Goal: Task Accomplishment & Management: Complete application form

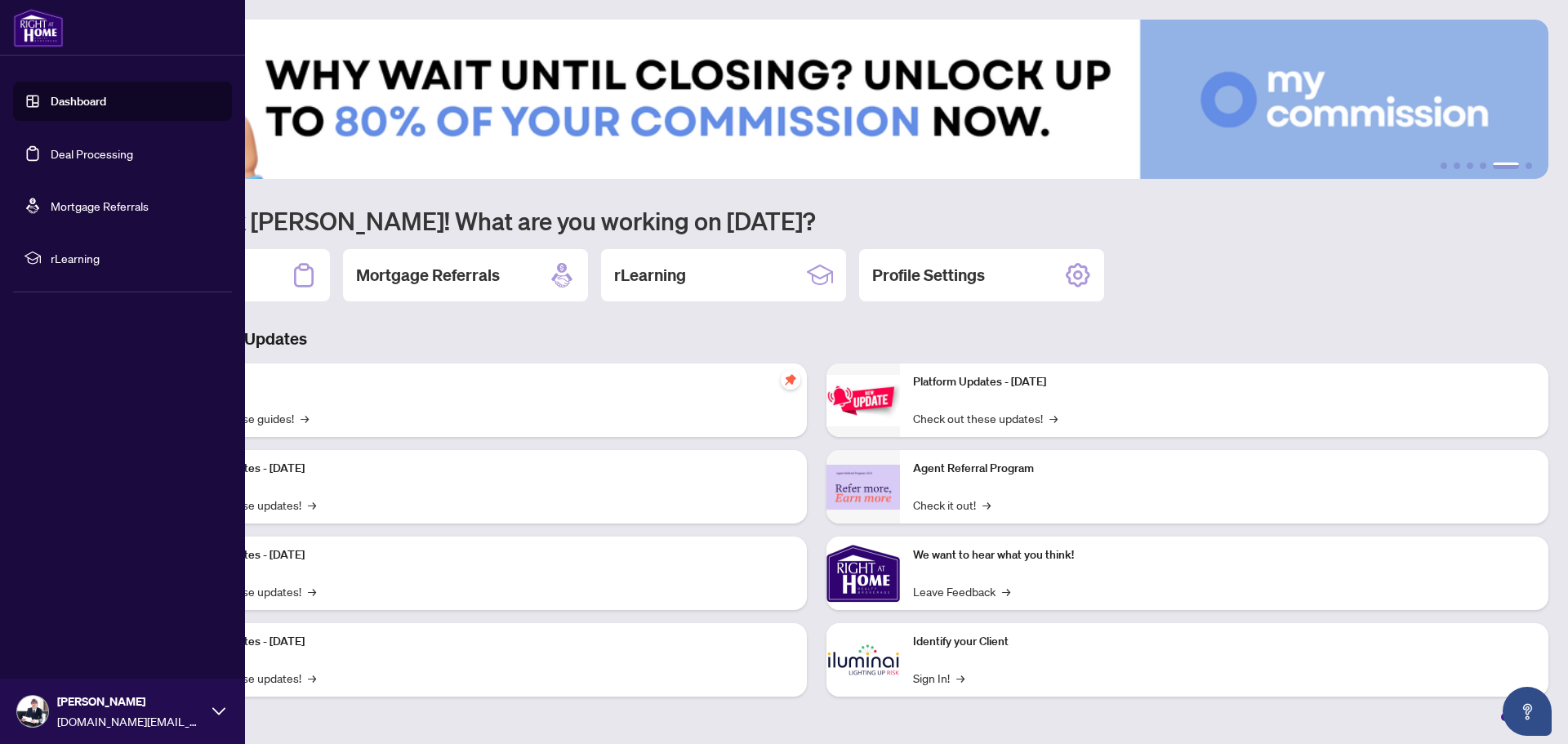
click at [104, 157] on link "Deal Processing" at bounding box center [92, 153] width 83 height 14
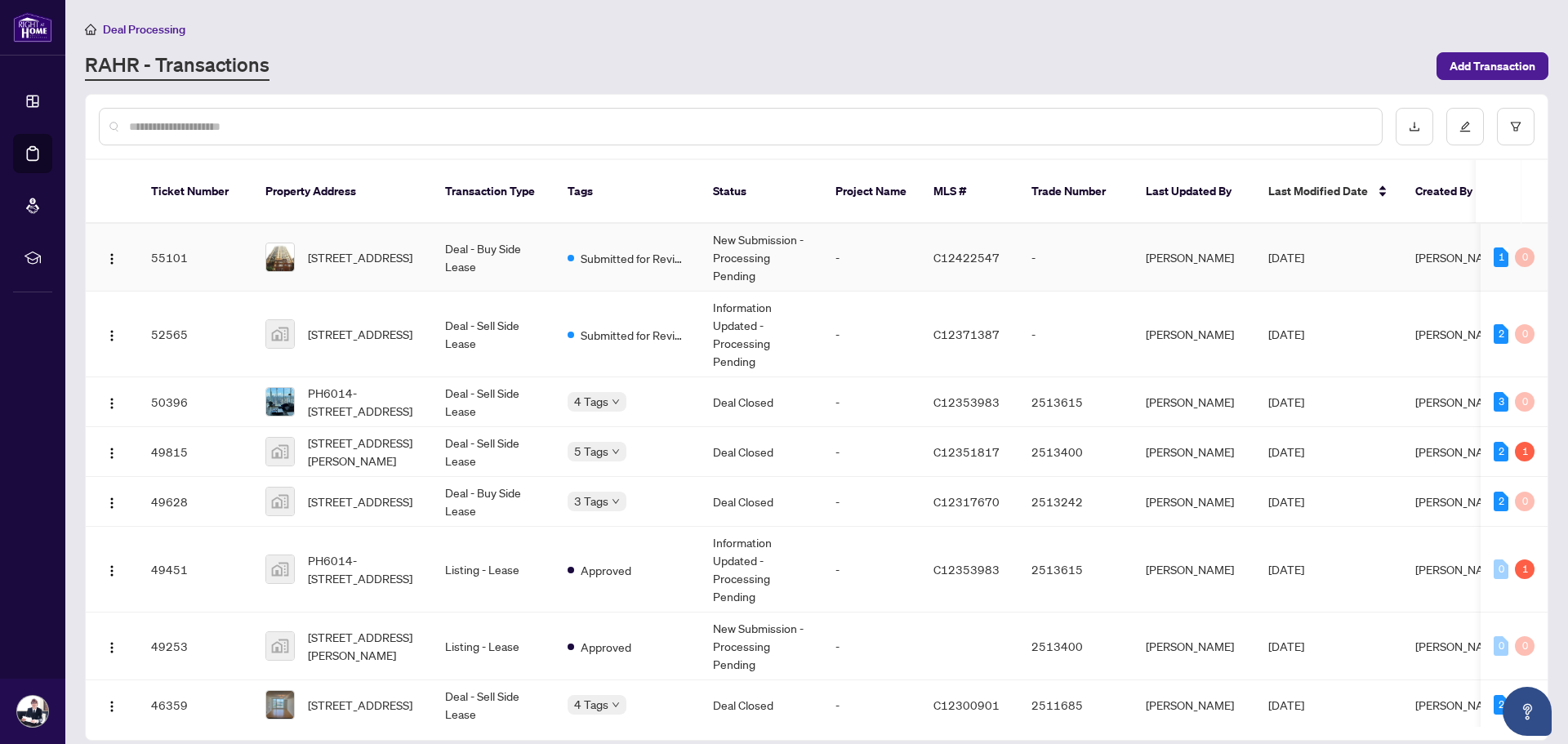
click at [766, 251] on td "New Submission - Processing Pending" at bounding box center [760, 257] width 122 height 67
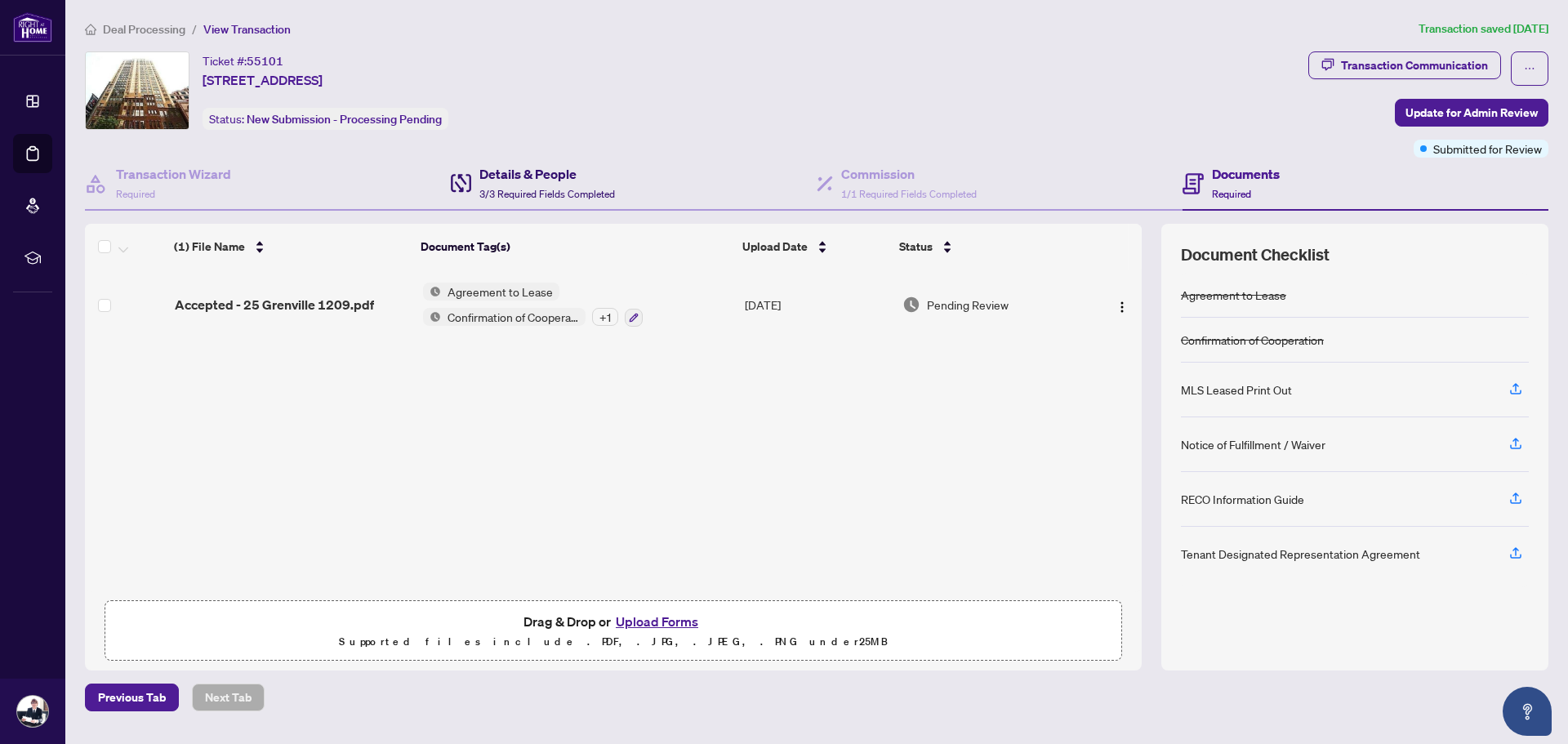
click at [576, 189] on span "3/3 Required Fields Completed" at bounding box center [547, 194] width 136 height 13
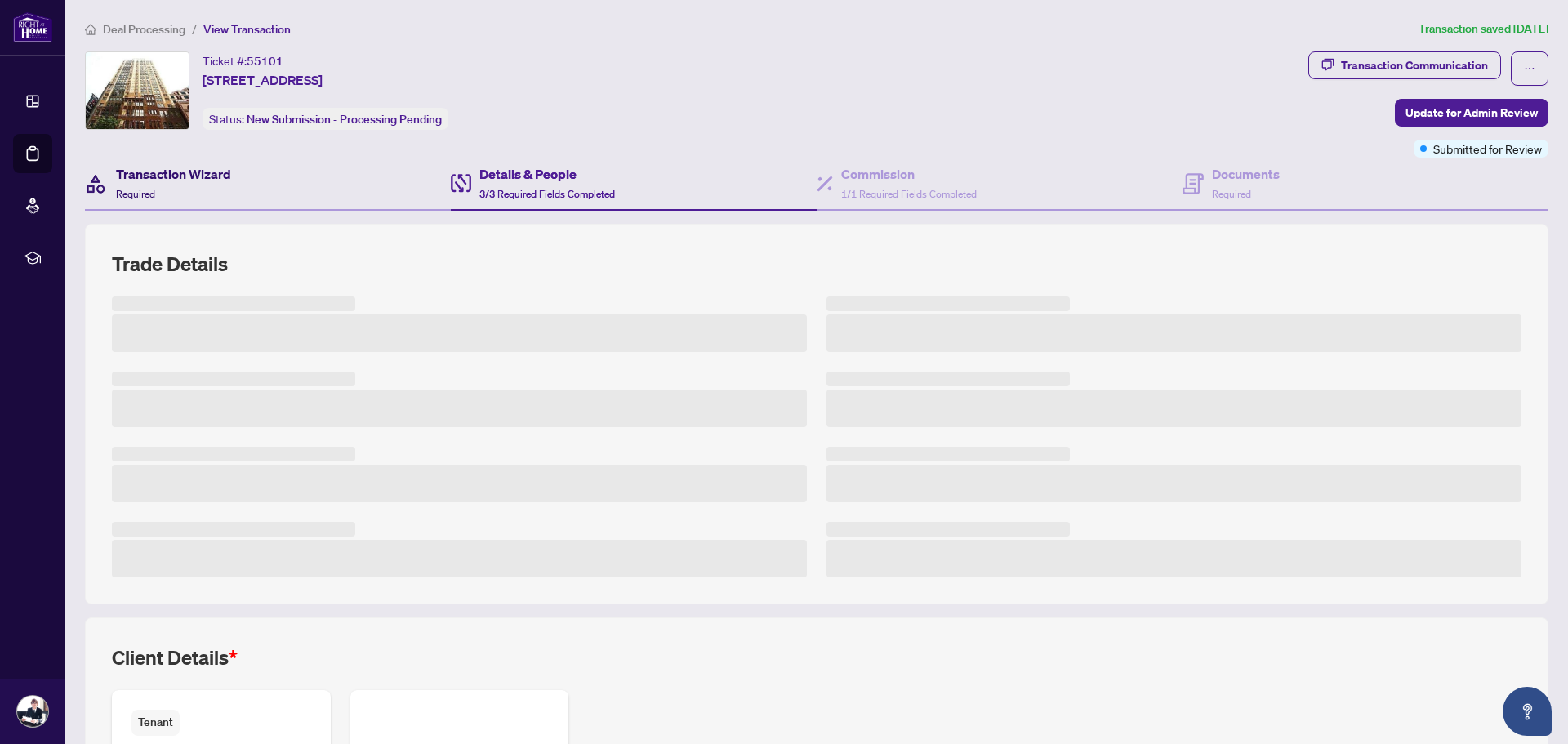
click at [210, 178] on h4 "Transaction Wizard" at bounding box center [173, 174] width 115 height 19
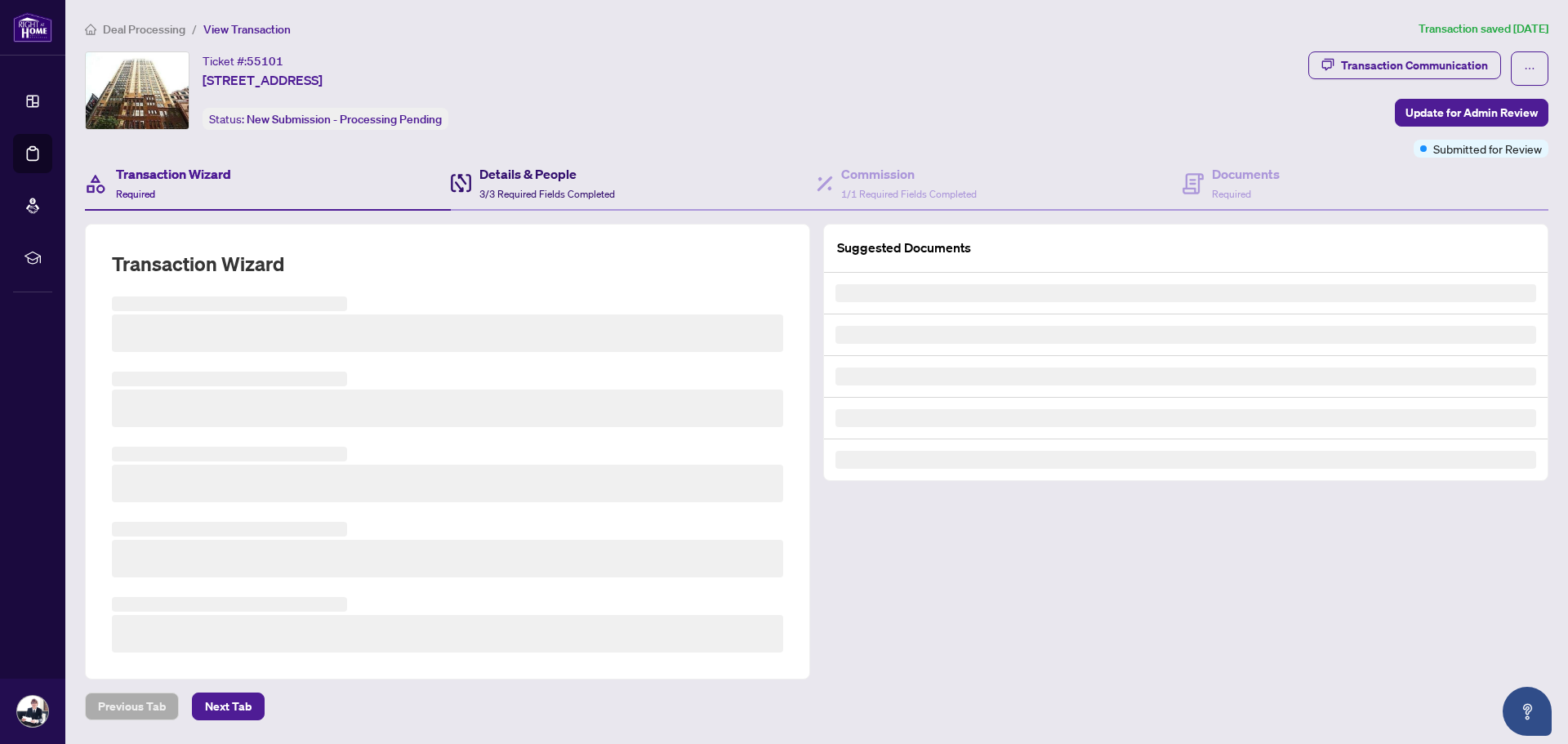
click at [574, 191] on span "3/3 Required Fields Completed" at bounding box center [547, 194] width 136 height 13
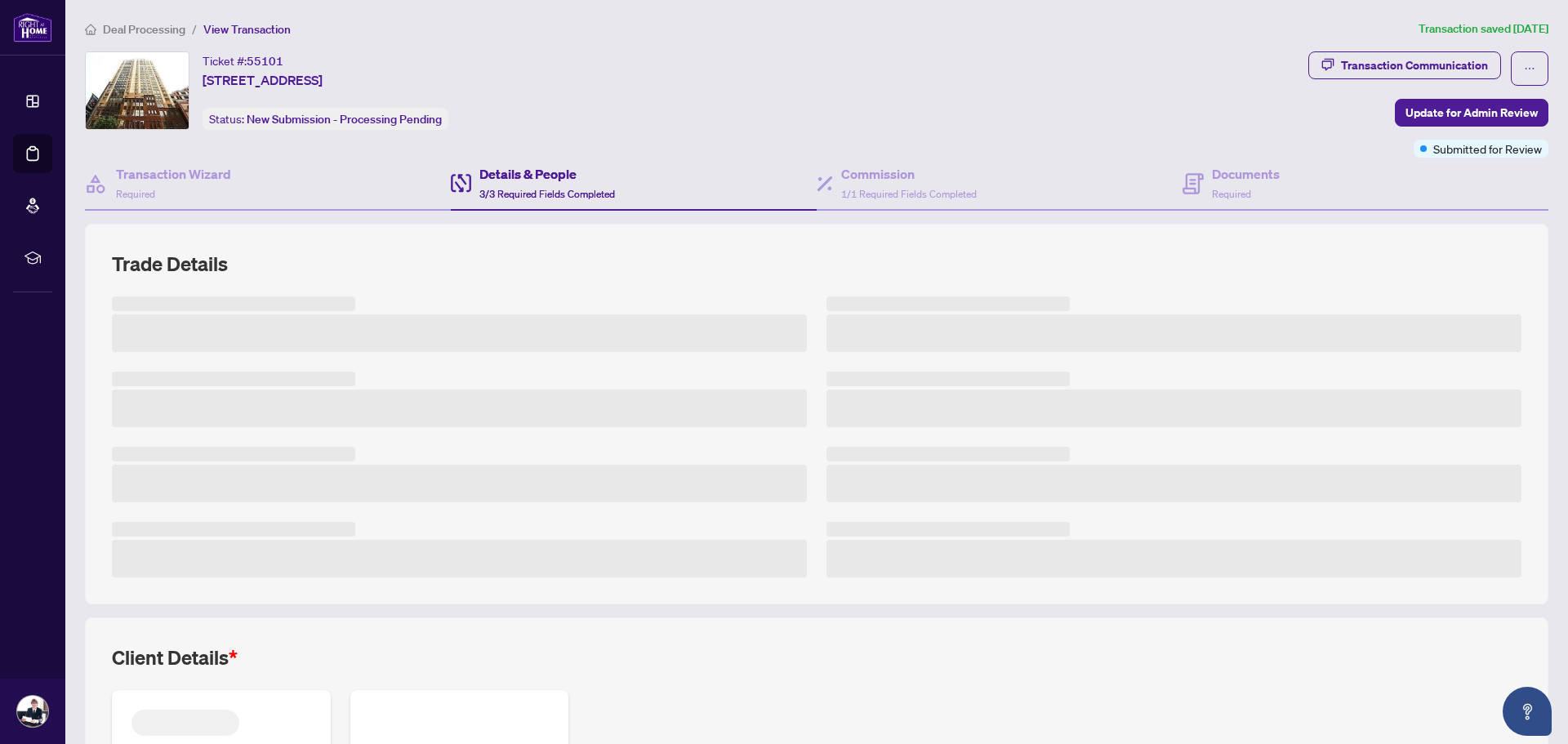
click at [803, 180] on div "Details & People 3/3 Required Fields Completed" at bounding box center [634, 184] width 366 height 53
click at [933, 180] on h4 "Commission" at bounding box center [909, 174] width 136 height 19
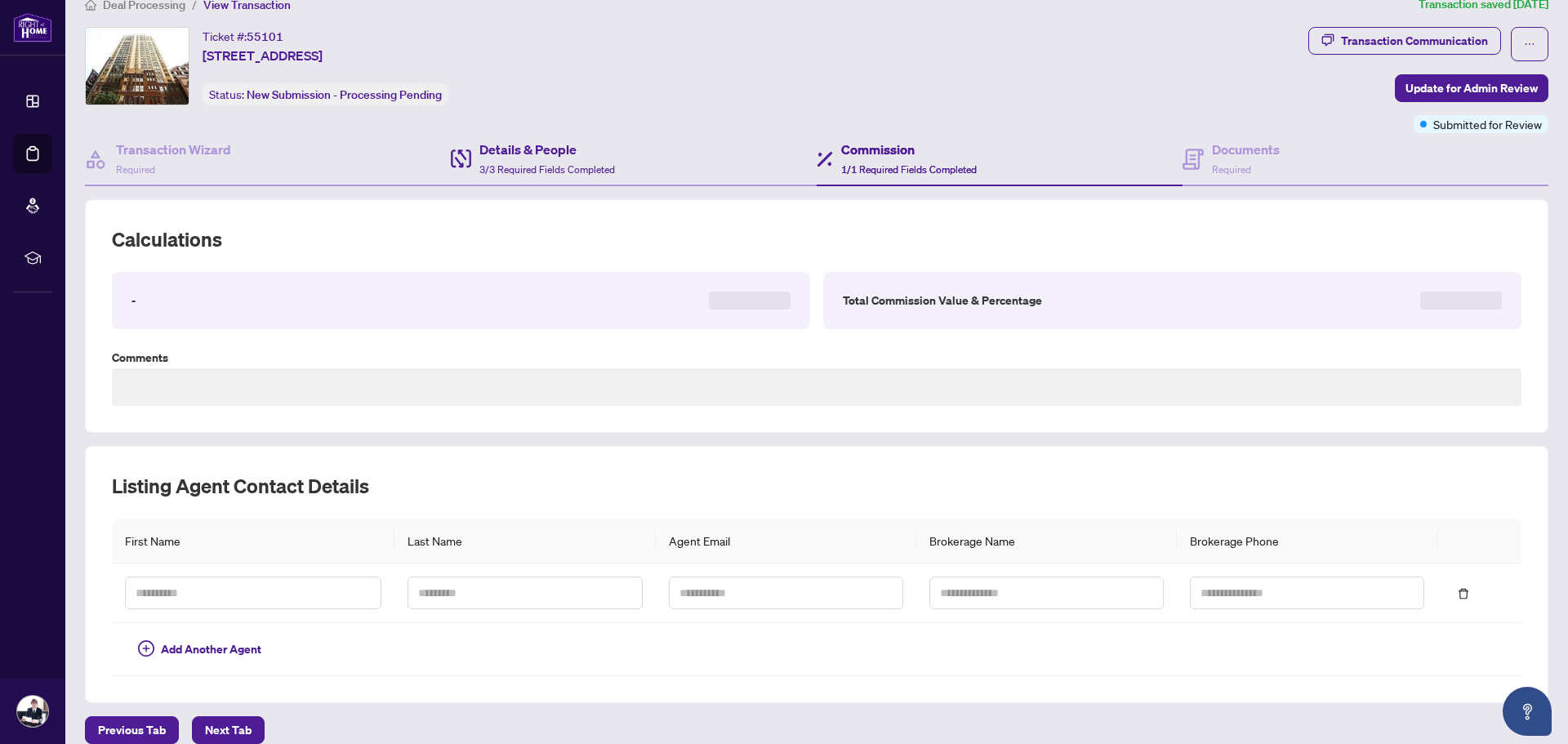
scroll to position [42, 0]
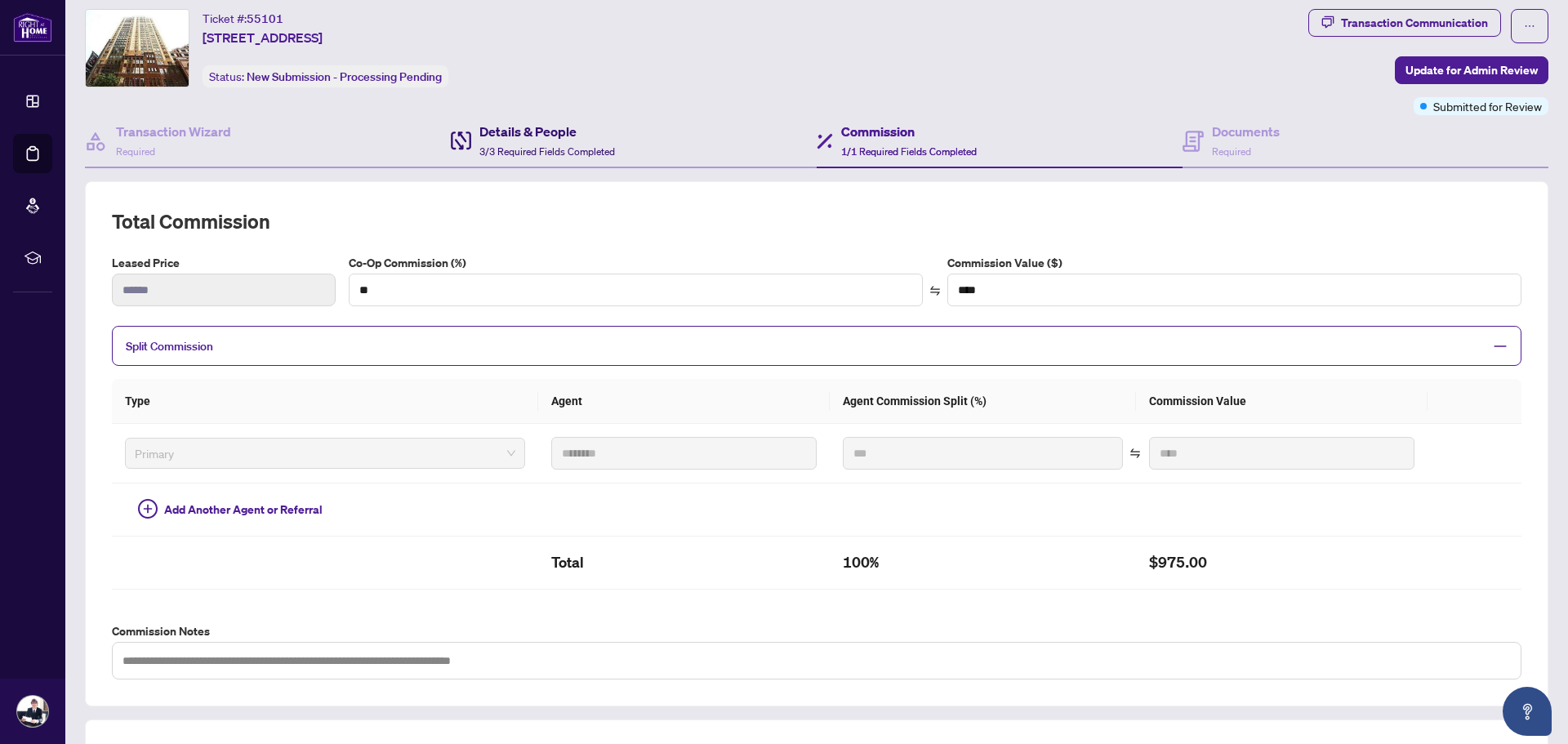
click at [558, 141] on div "Details & People 3/3 Required Fields Completed" at bounding box center [547, 140] width 136 height 38
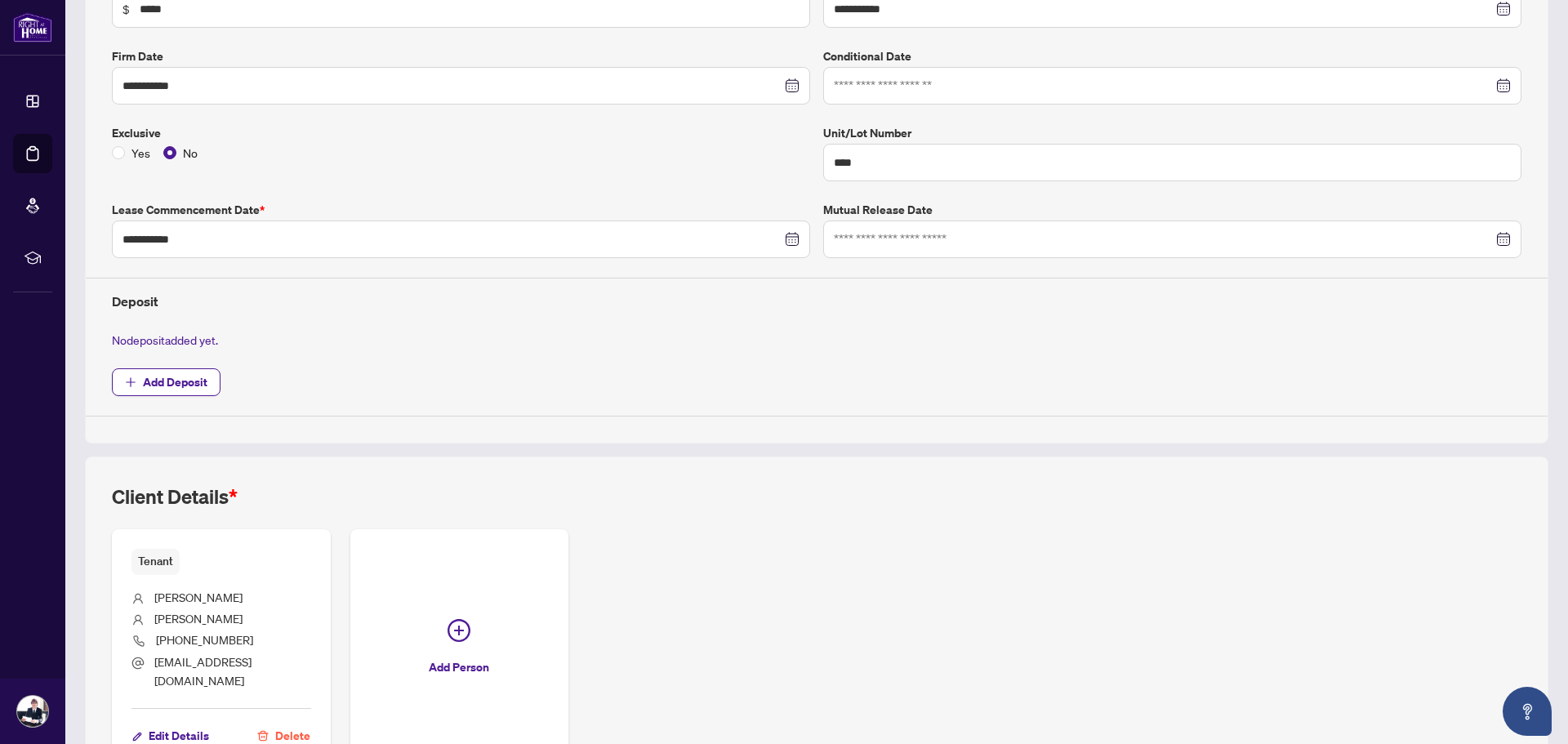
scroll to position [381, 0]
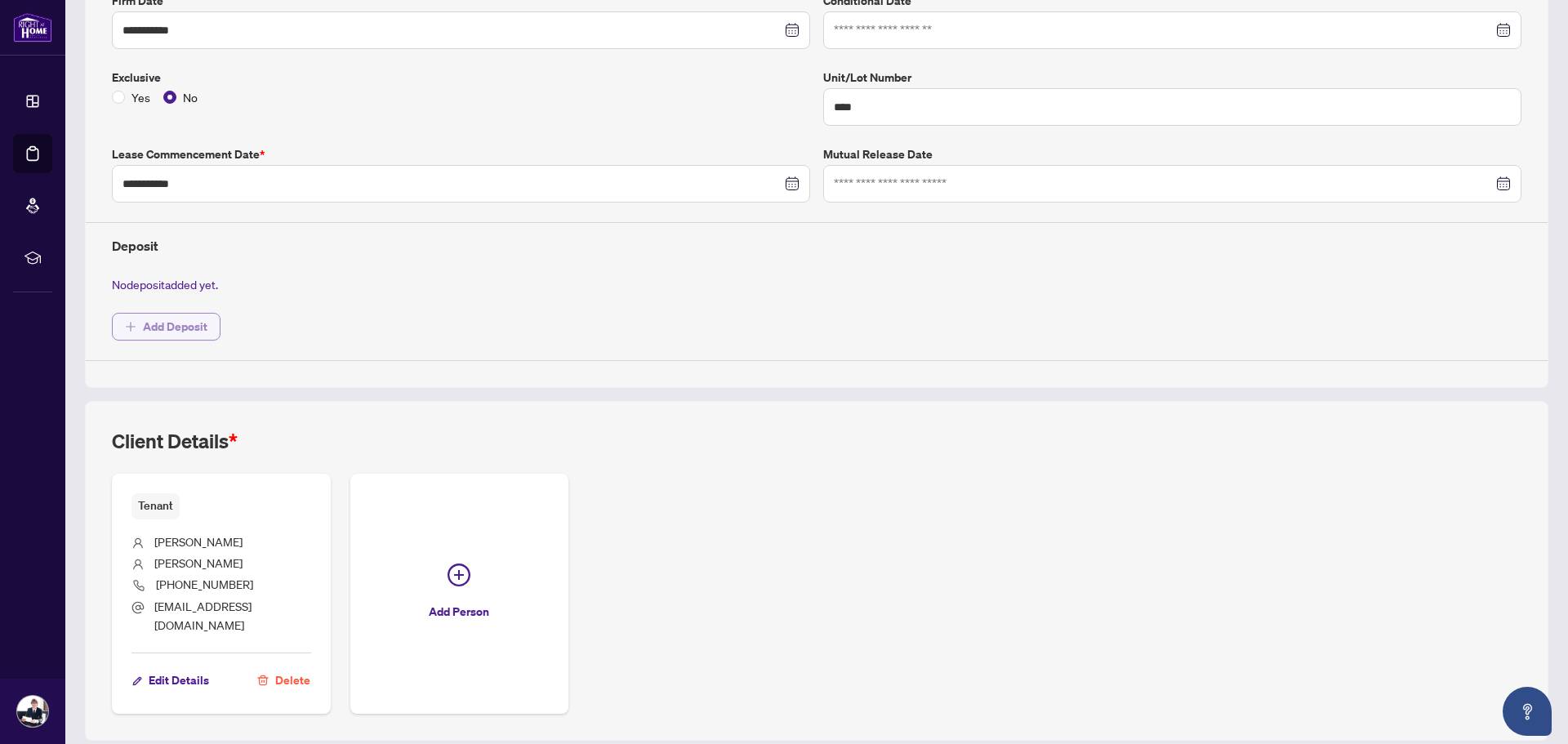
click at [182, 316] on span "Add Deposit" at bounding box center [175, 326] width 64 height 26
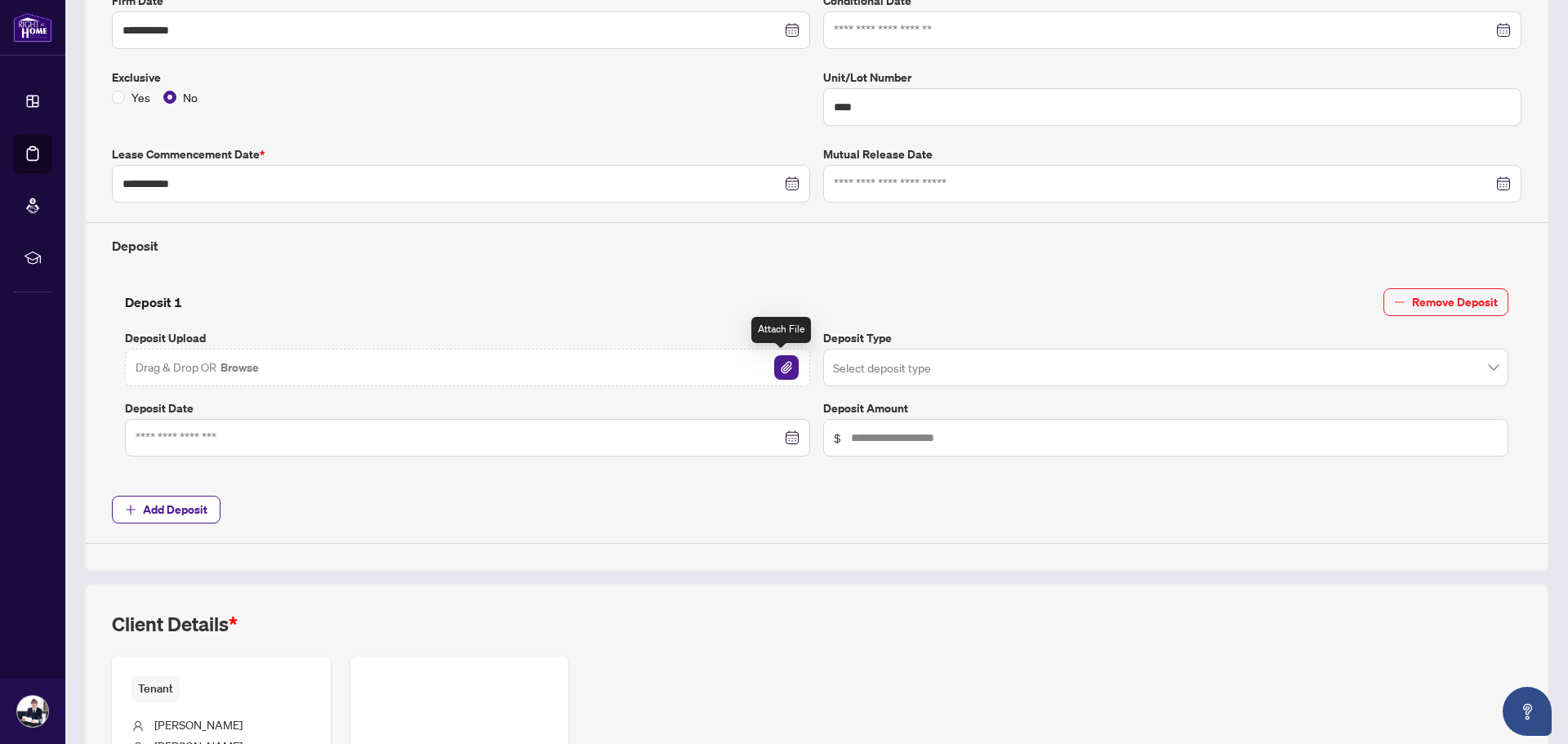
click at [774, 368] on img "button" at bounding box center [786, 367] width 24 height 24
click at [971, 370] on input "search" at bounding box center [1158, 369] width 651 height 36
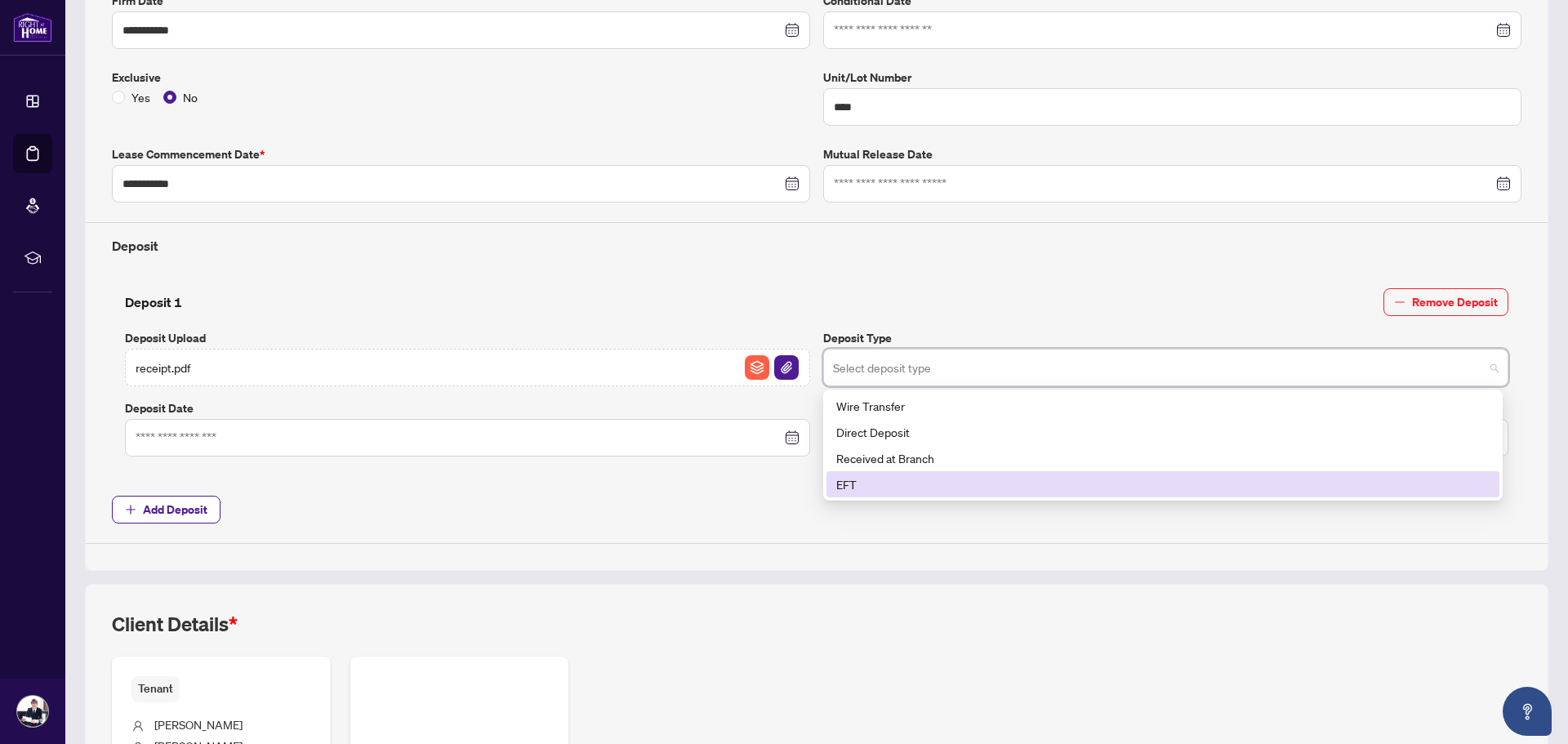
click at [920, 479] on div "EFT" at bounding box center [1163, 483] width 653 height 18
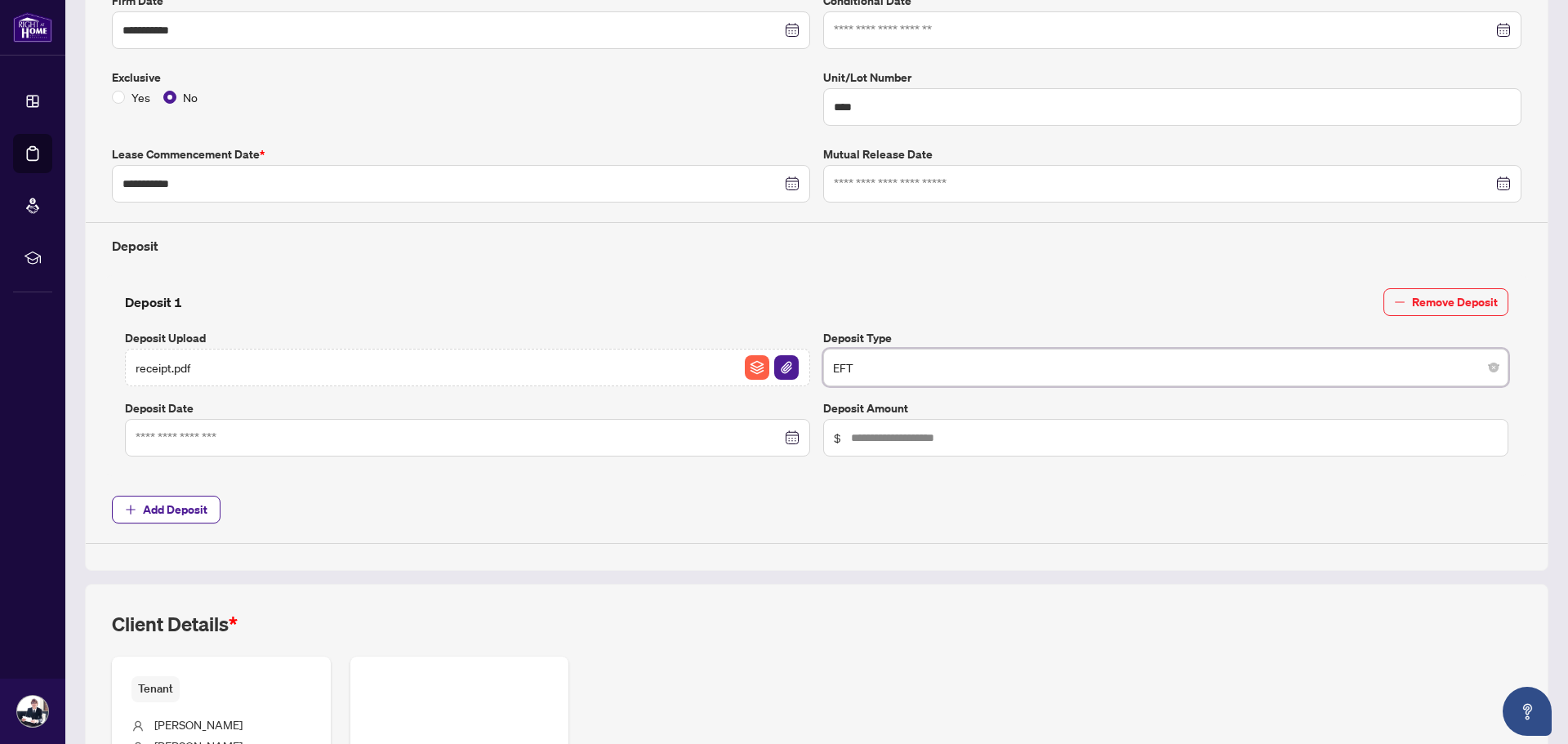
click at [922, 359] on span "EFT" at bounding box center [1165, 367] width 666 height 31
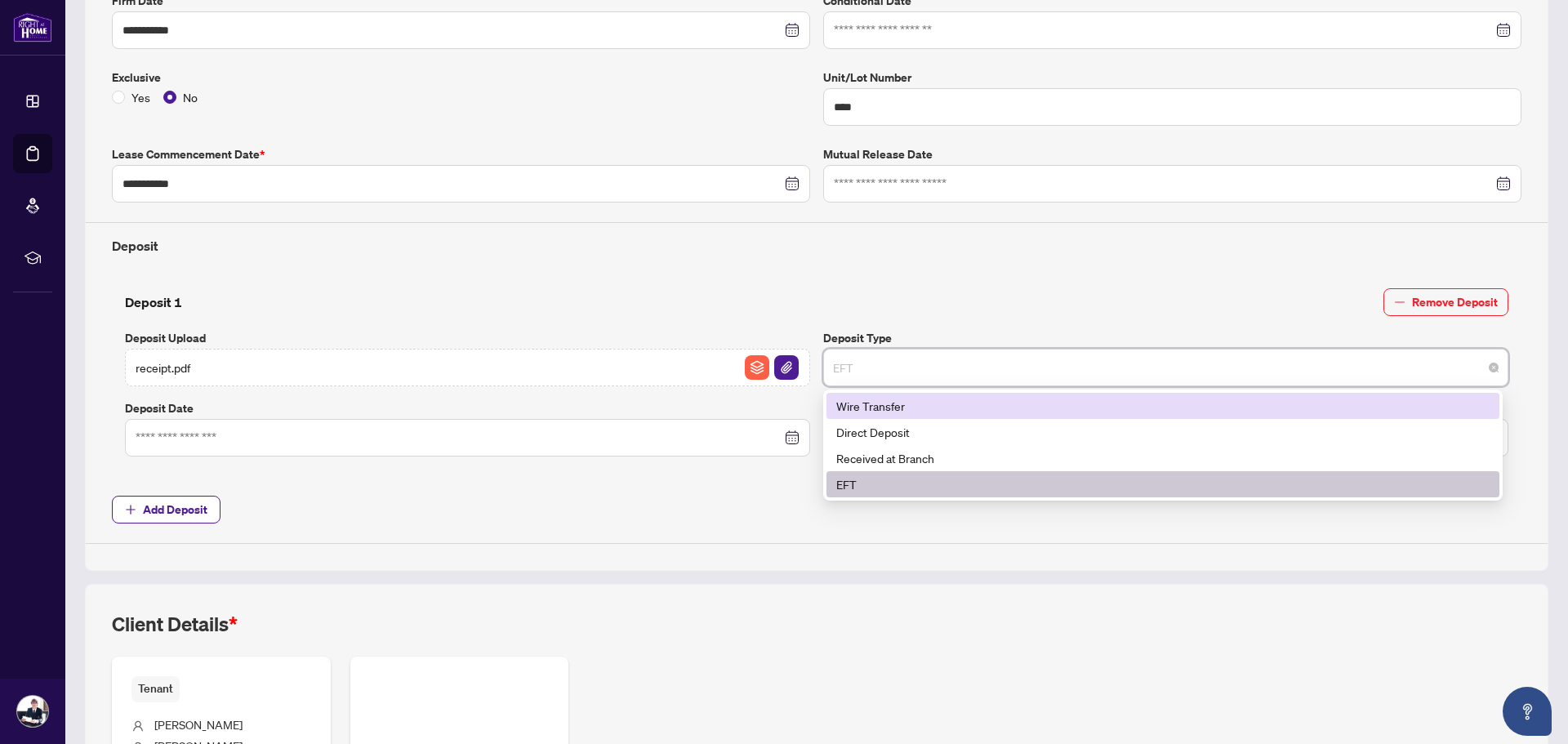
click at [950, 332] on label "Deposit Type" at bounding box center [1165, 337] width 685 height 18
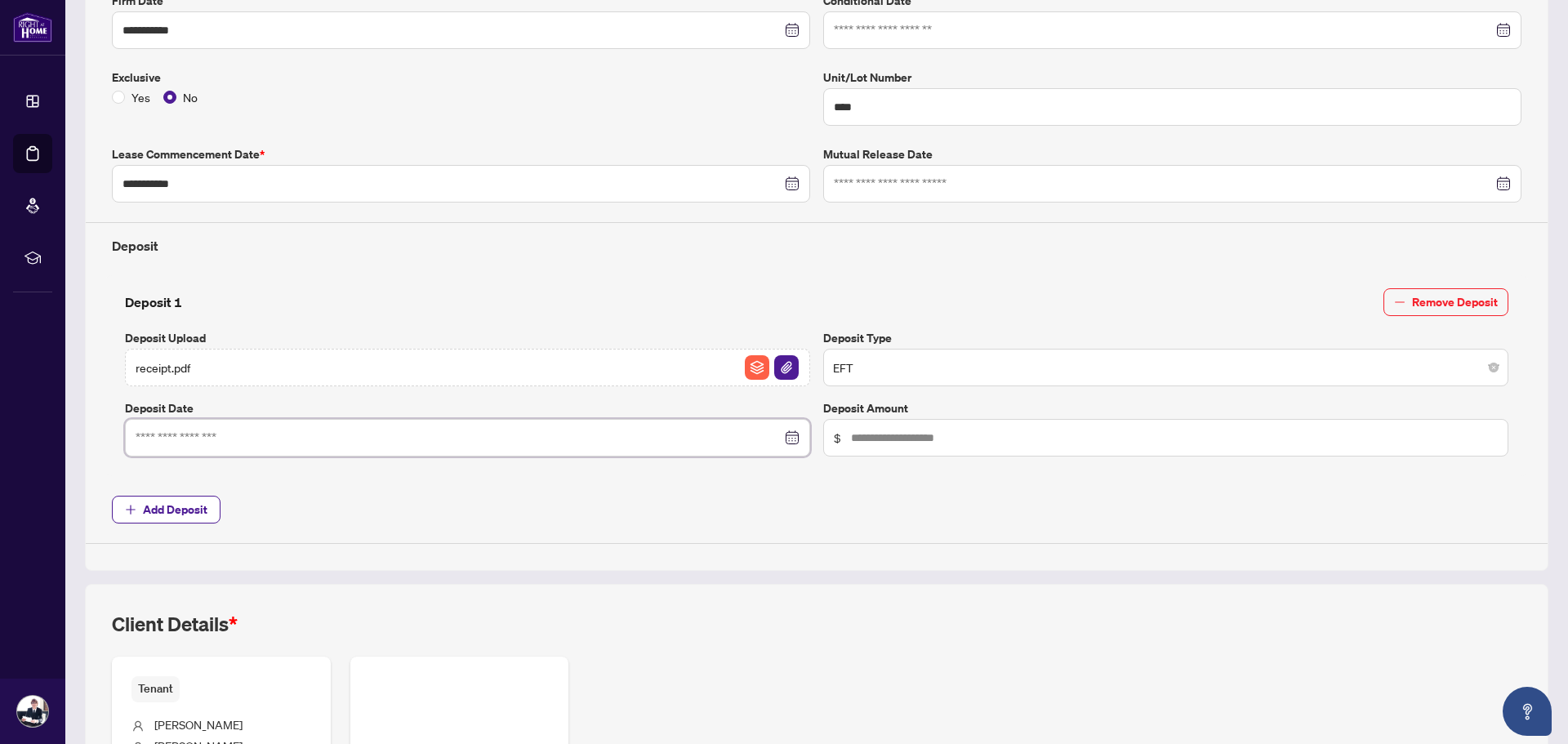
click at [457, 437] on input at bounding box center [458, 437] width 646 height 18
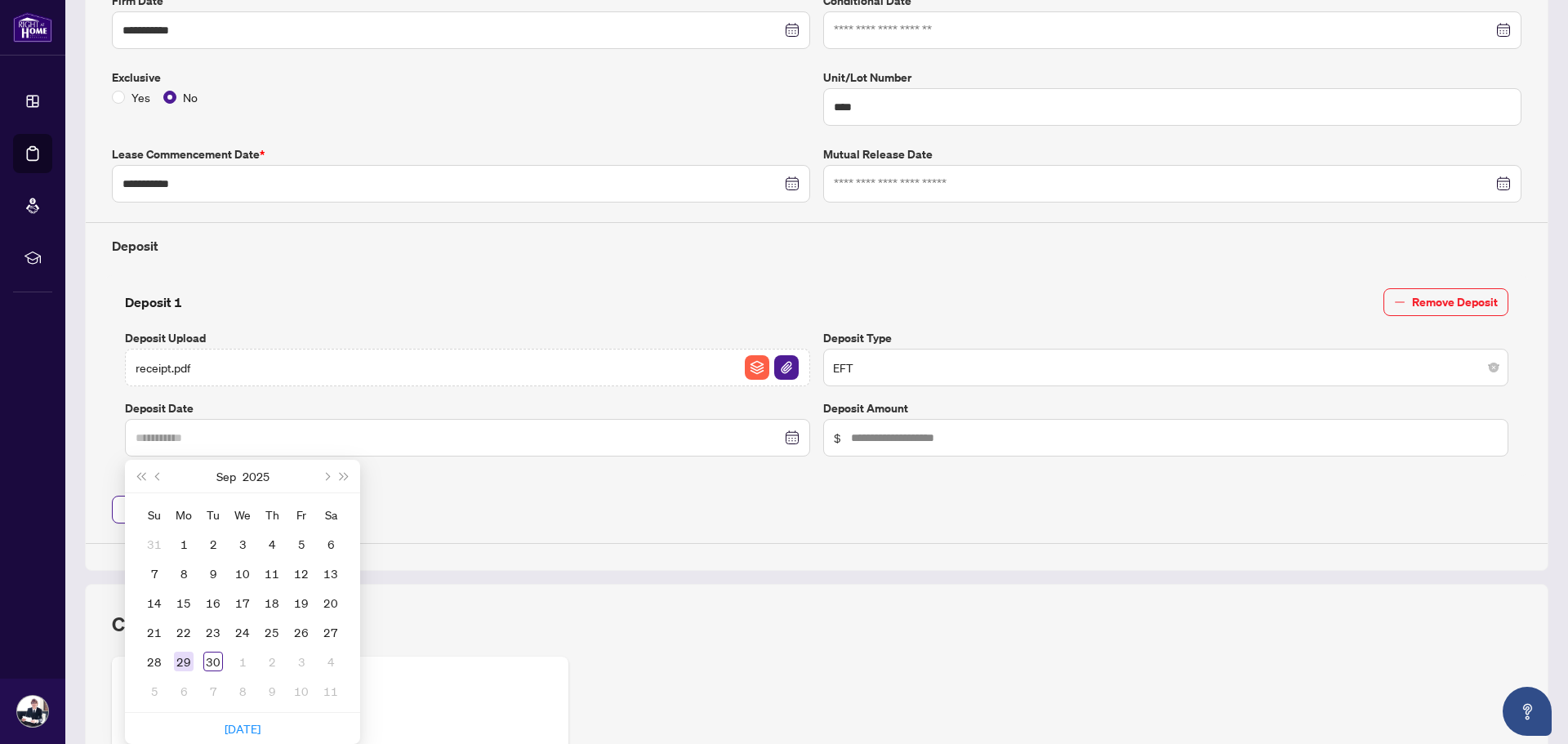
click at [188, 667] on div "29" at bounding box center [183, 660] width 19 height 19
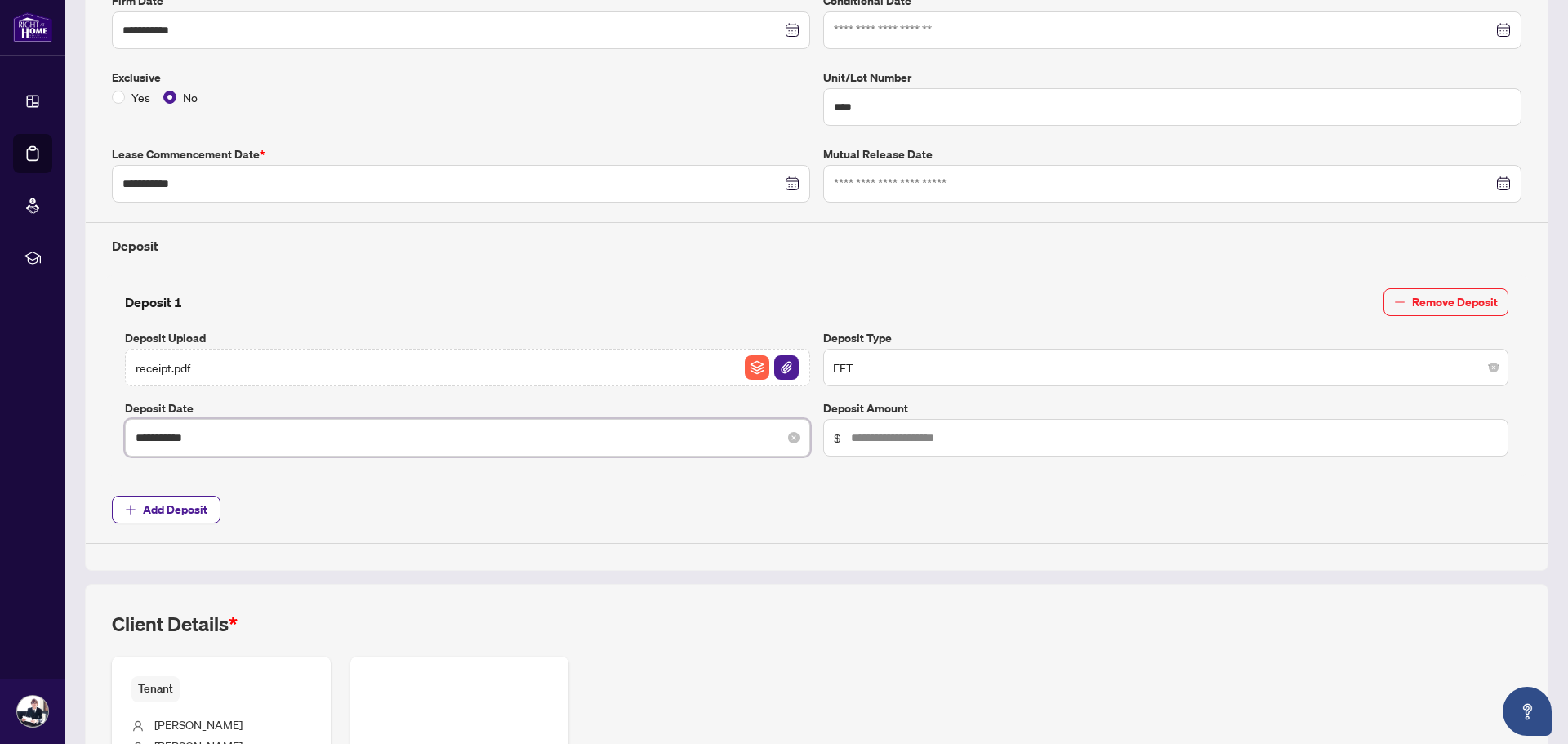
click at [332, 436] on input "**********" at bounding box center [458, 437] width 646 height 18
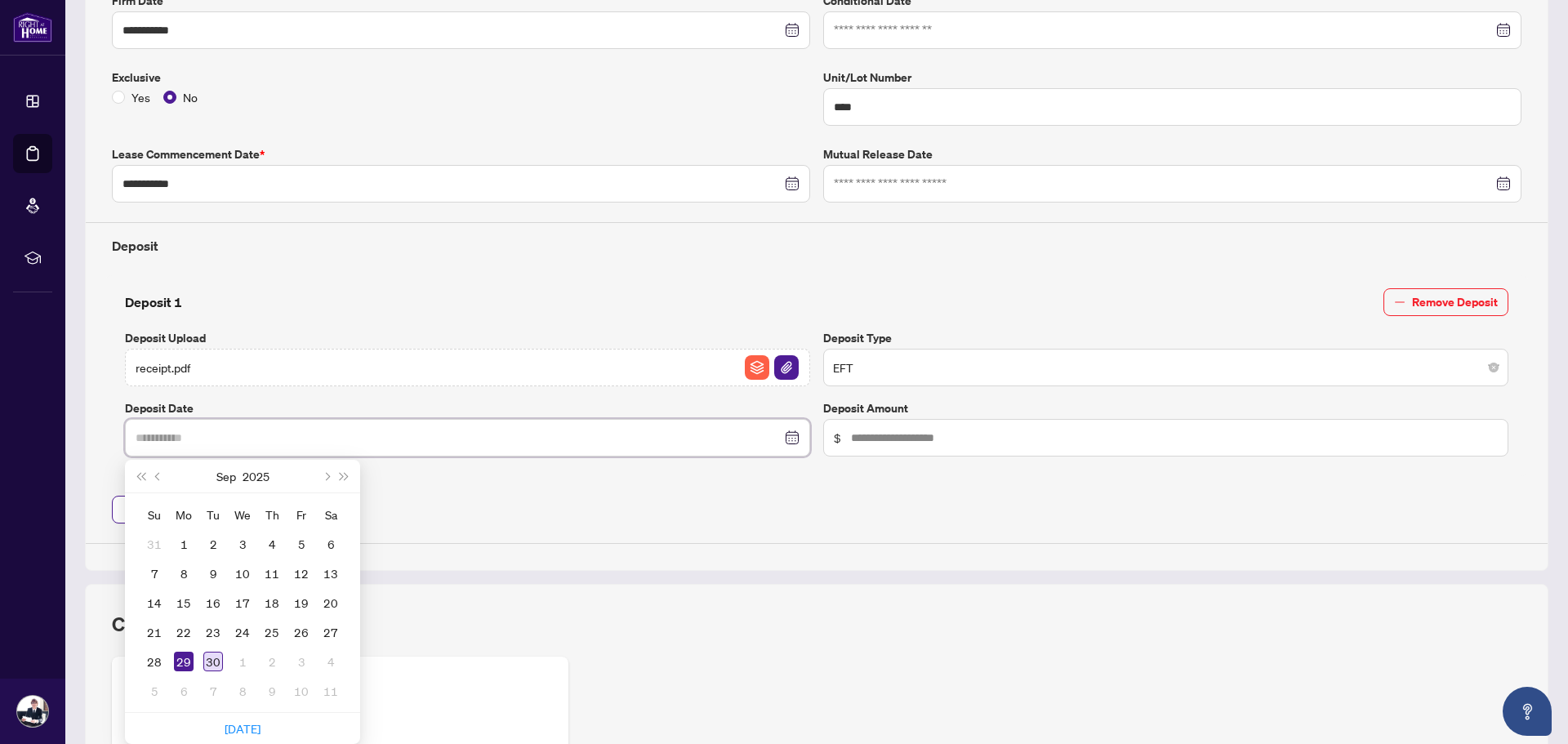
type input "**********"
click at [211, 666] on div "30" at bounding box center [213, 660] width 19 height 19
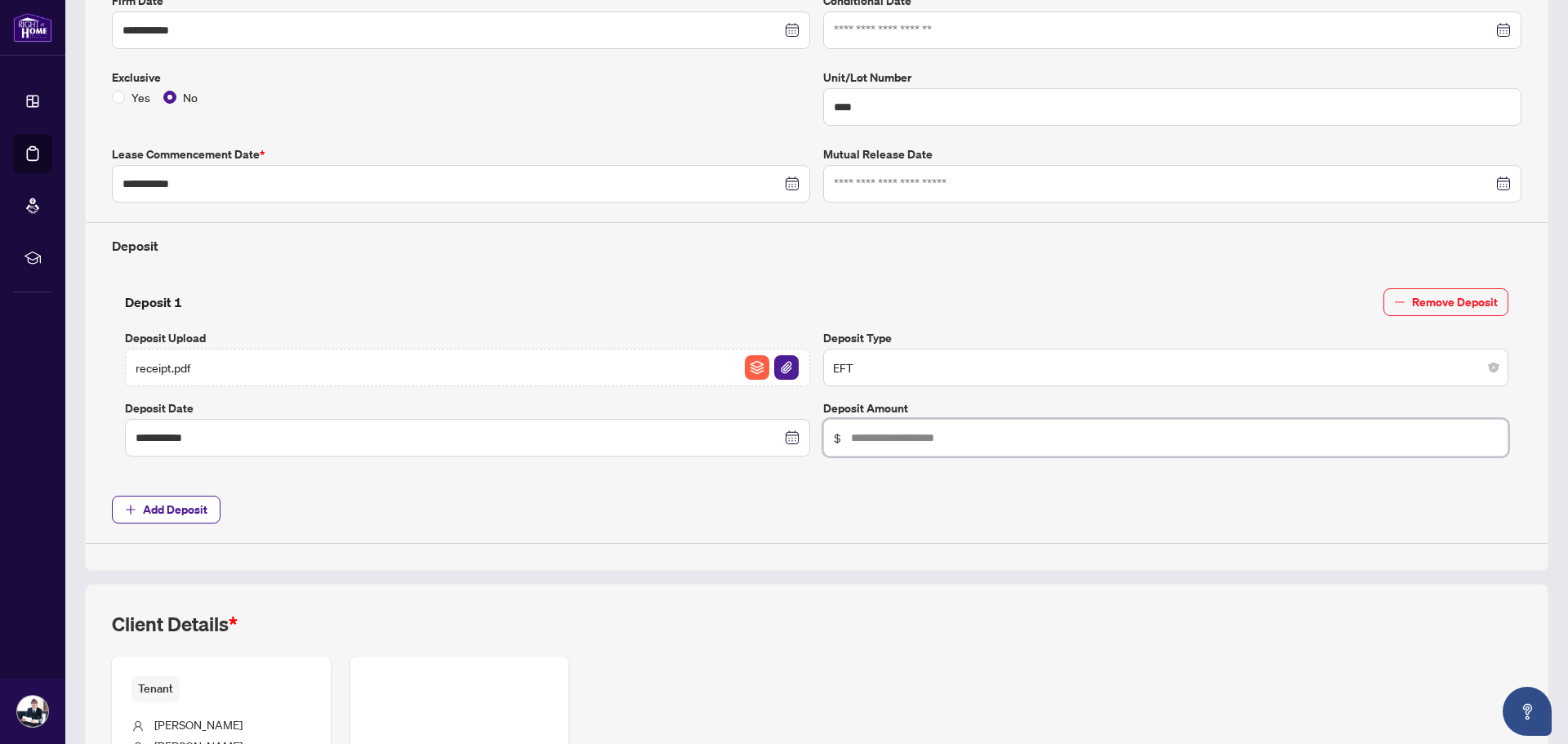
click at [965, 434] on input "text" at bounding box center [1174, 437] width 646 height 18
type input "*****"
drag, startPoint x: 262, startPoint y: 497, endPoint x: 214, endPoint y: 536, distance: 61.8
click at [259, 500] on div "**********" at bounding box center [817, 229] width 1423 height 628
click at [201, 509] on span "Add Deposit" at bounding box center [175, 509] width 64 height 26
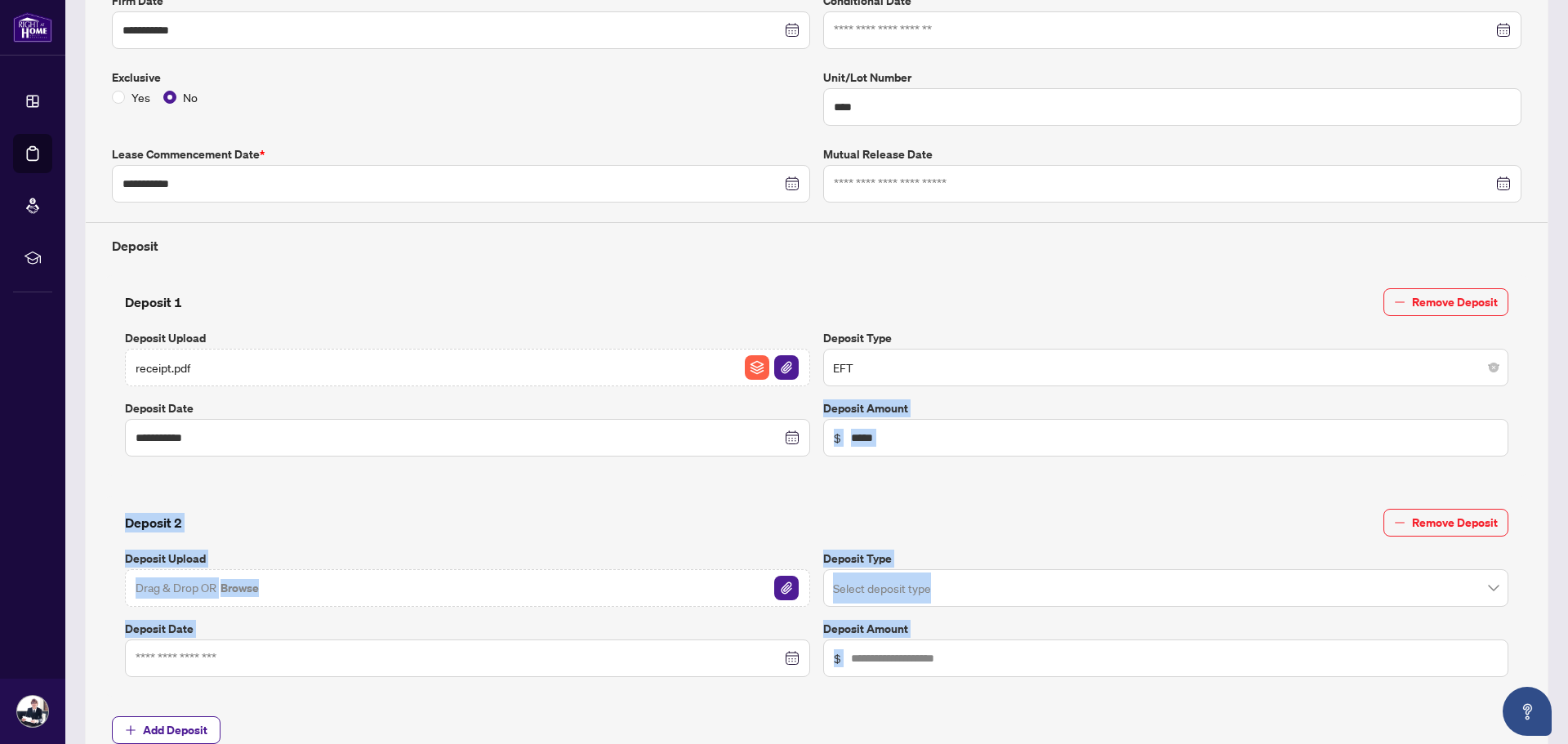
click at [521, 533] on div "Deposit 2 Remove Deposit" at bounding box center [816, 522] width 1383 height 28
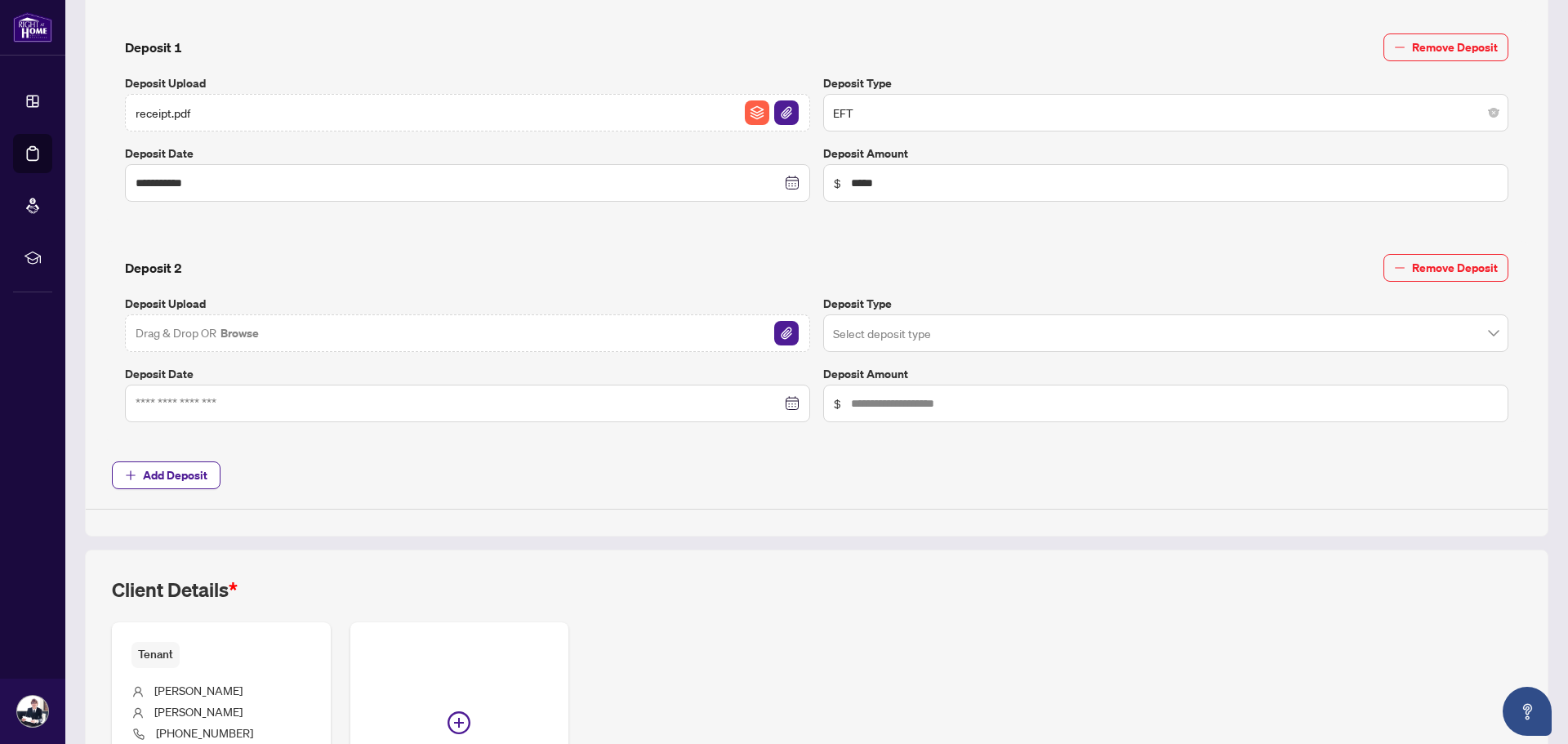
scroll to position [571, 0]
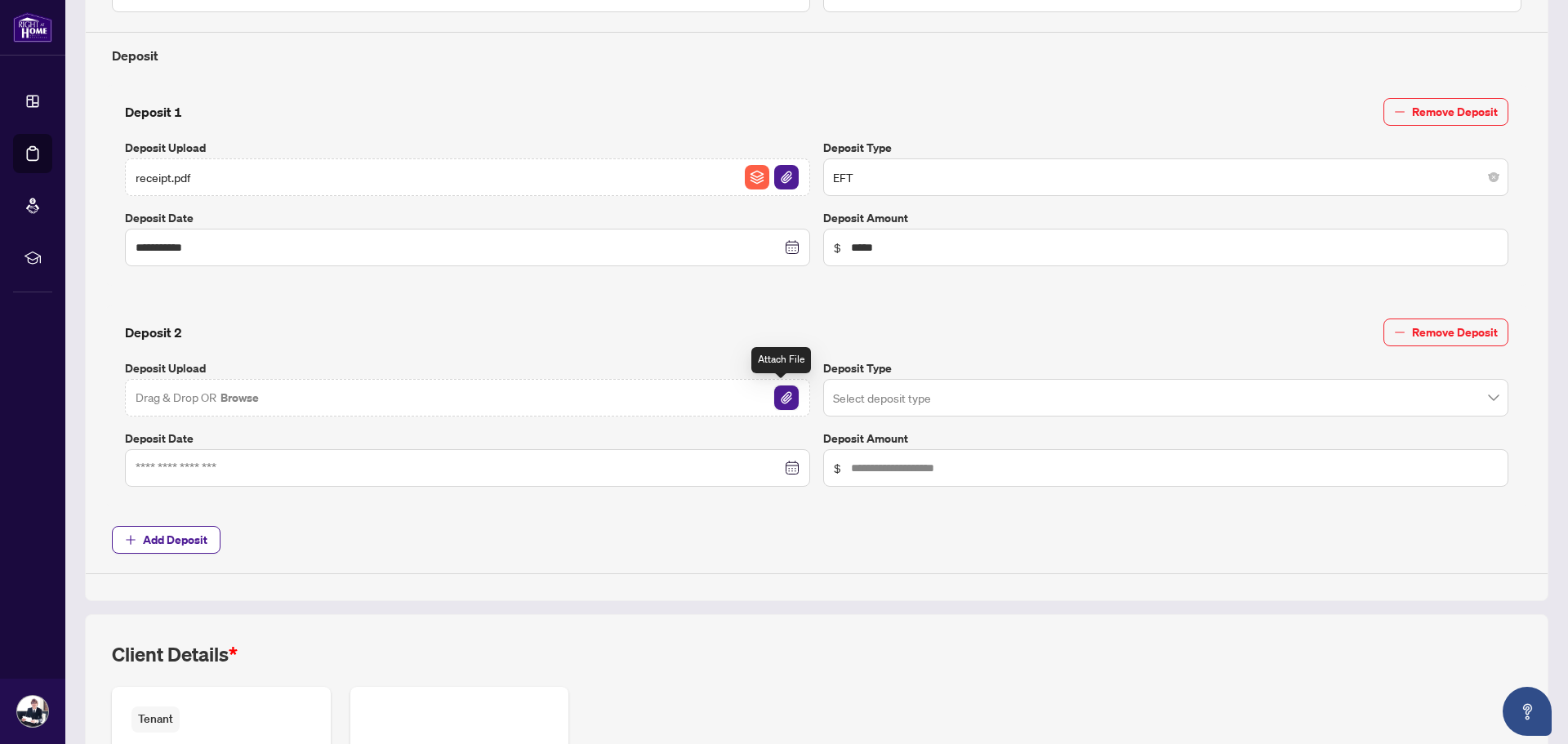
click at [780, 399] on img "button" at bounding box center [786, 397] width 24 height 24
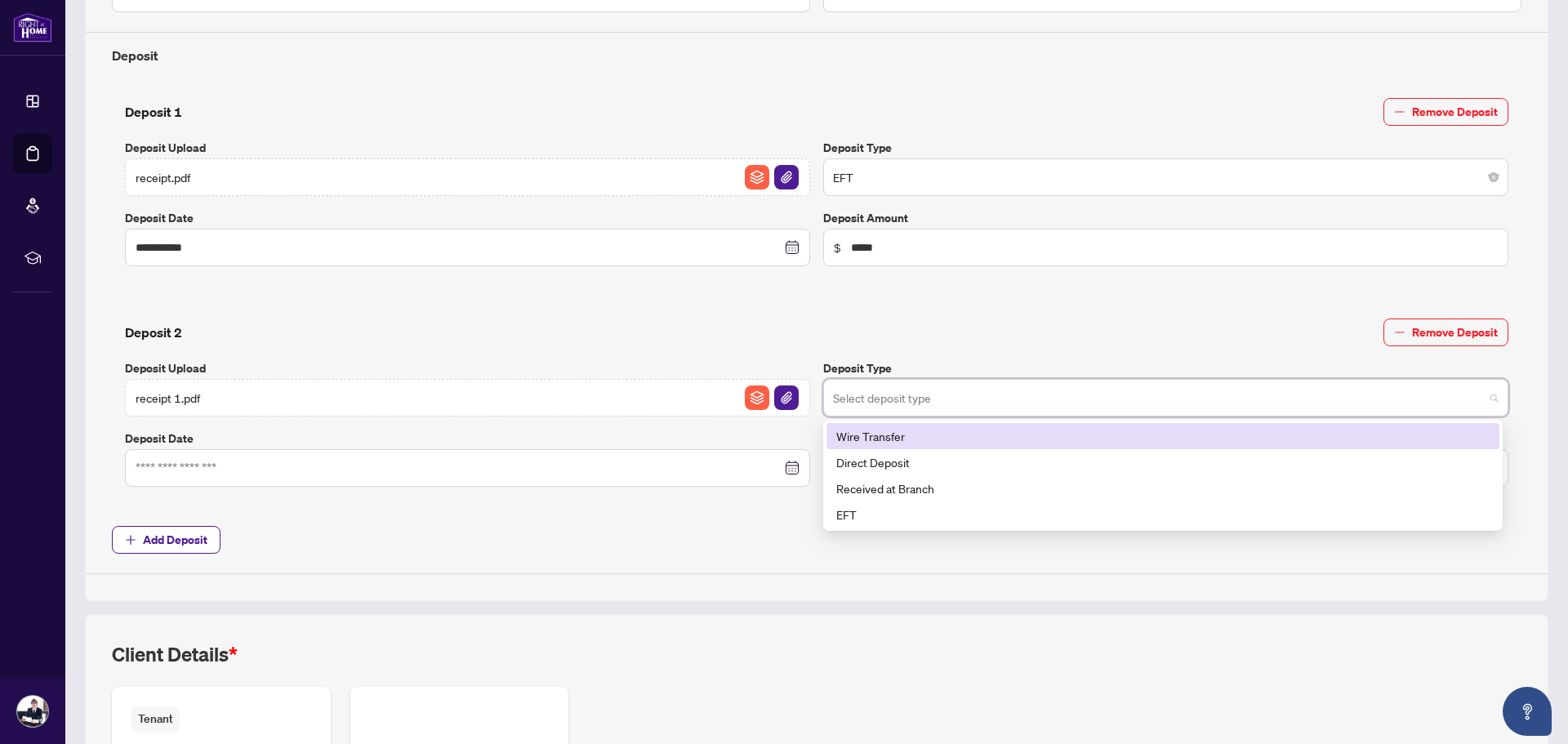
click at [934, 397] on input "search" at bounding box center [1158, 400] width 651 height 36
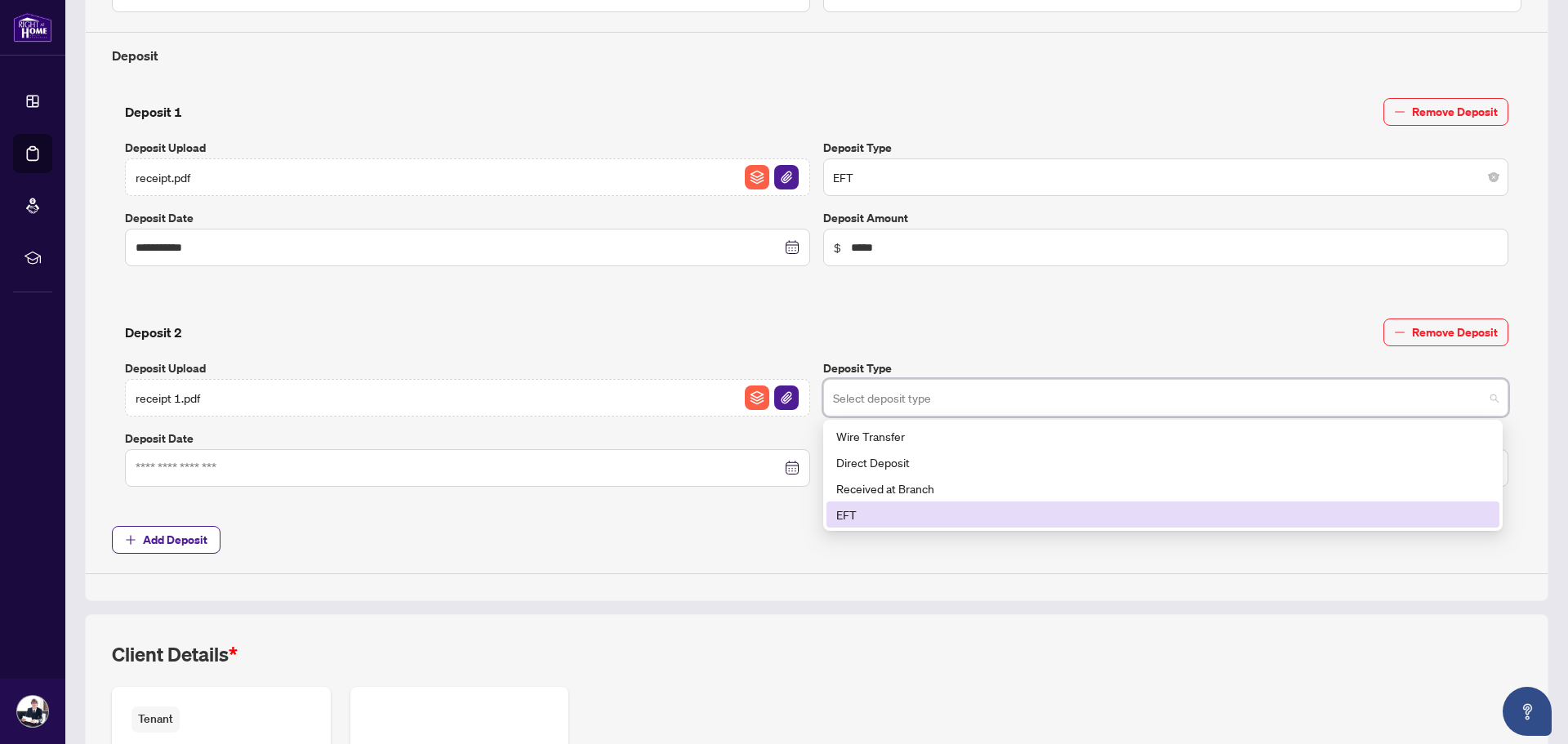
click at [899, 513] on div "EFT" at bounding box center [1163, 514] width 653 height 18
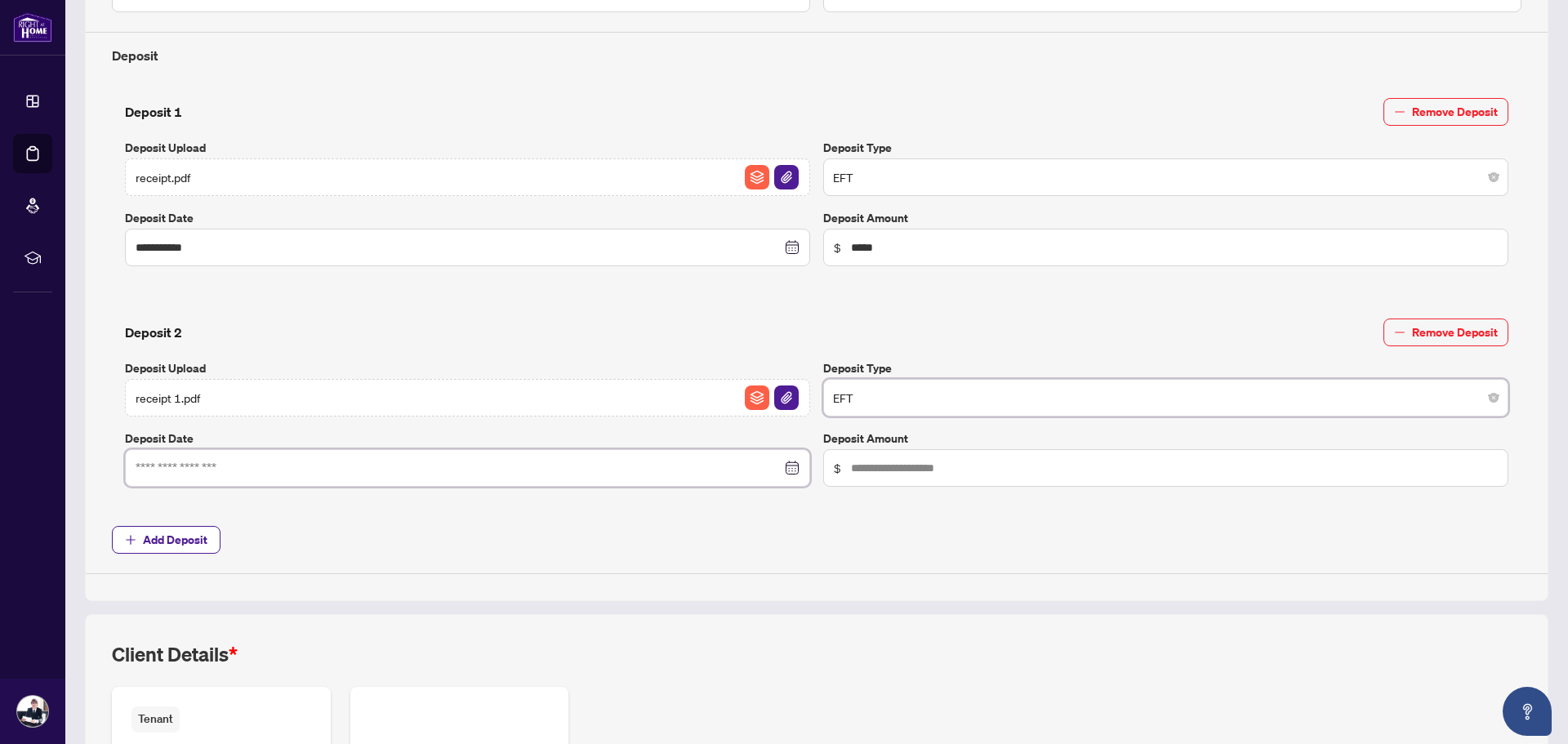
click at [667, 464] on input at bounding box center [458, 467] width 646 height 18
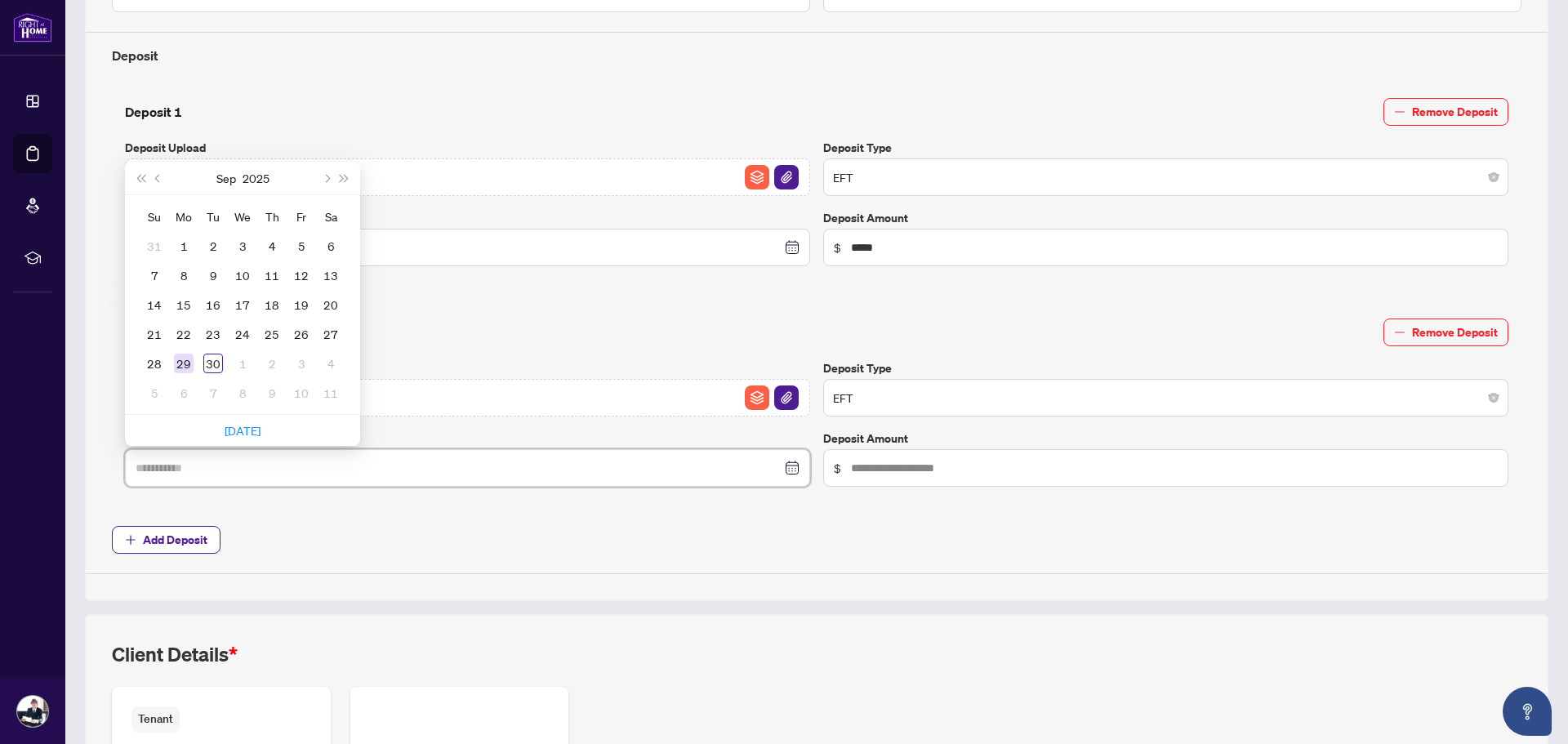
type input "**********"
click at [185, 355] on div "29" at bounding box center [183, 363] width 19 height 19
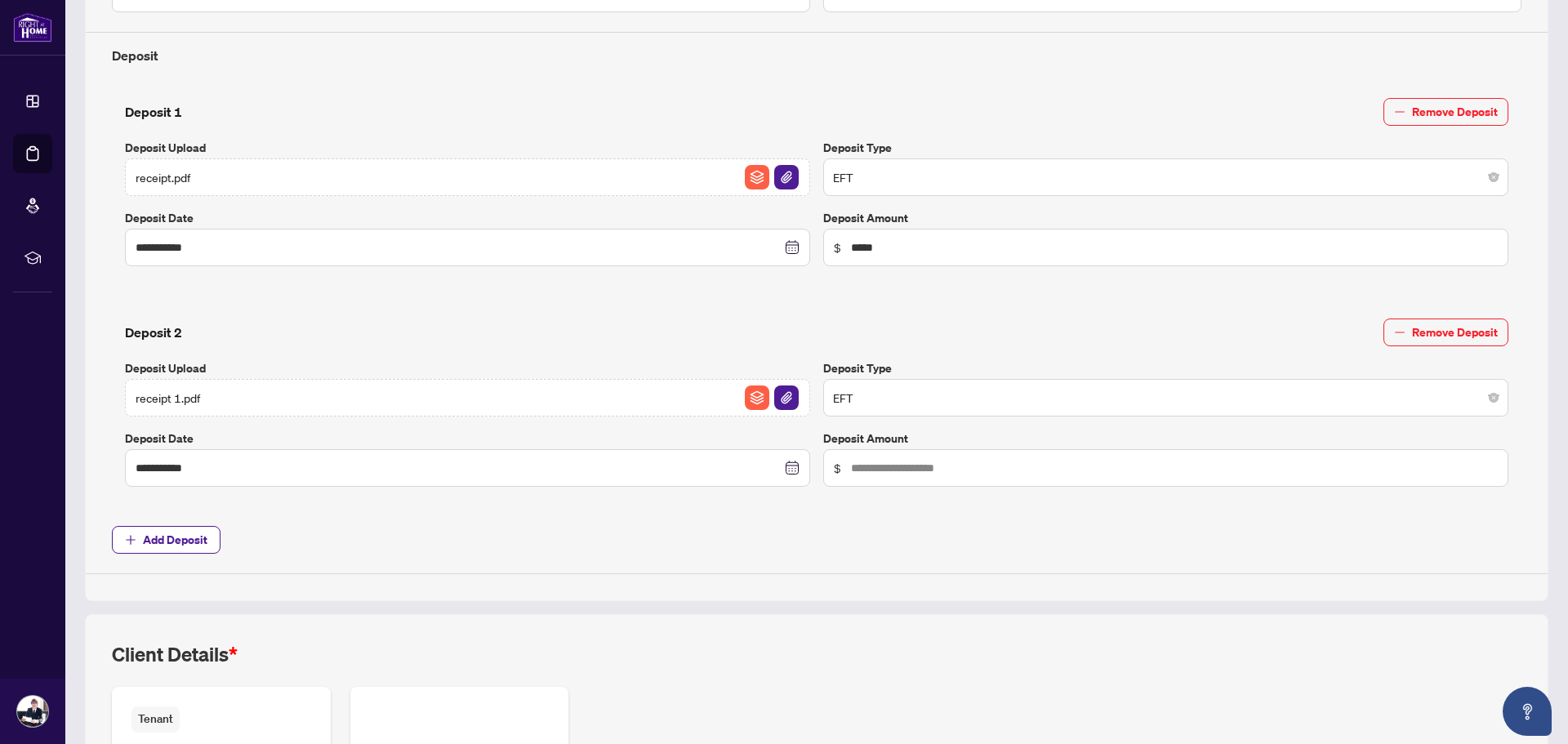
drag, startPoint x: 978, startPoint y: 444, endPoint x: 976, endPoint y: 463, distance: 19.1
click at [978, 447] on div "Deposit Amount $" at bounding box center [1165, 458] width 698 height 57
click at [975, 465] on input "text" at bounding box center [1174, 467] width 646 height 18
type input "*****"
click at [1017, 558] on div "**********" at bounding box center [817, 149] width 1423 height 849
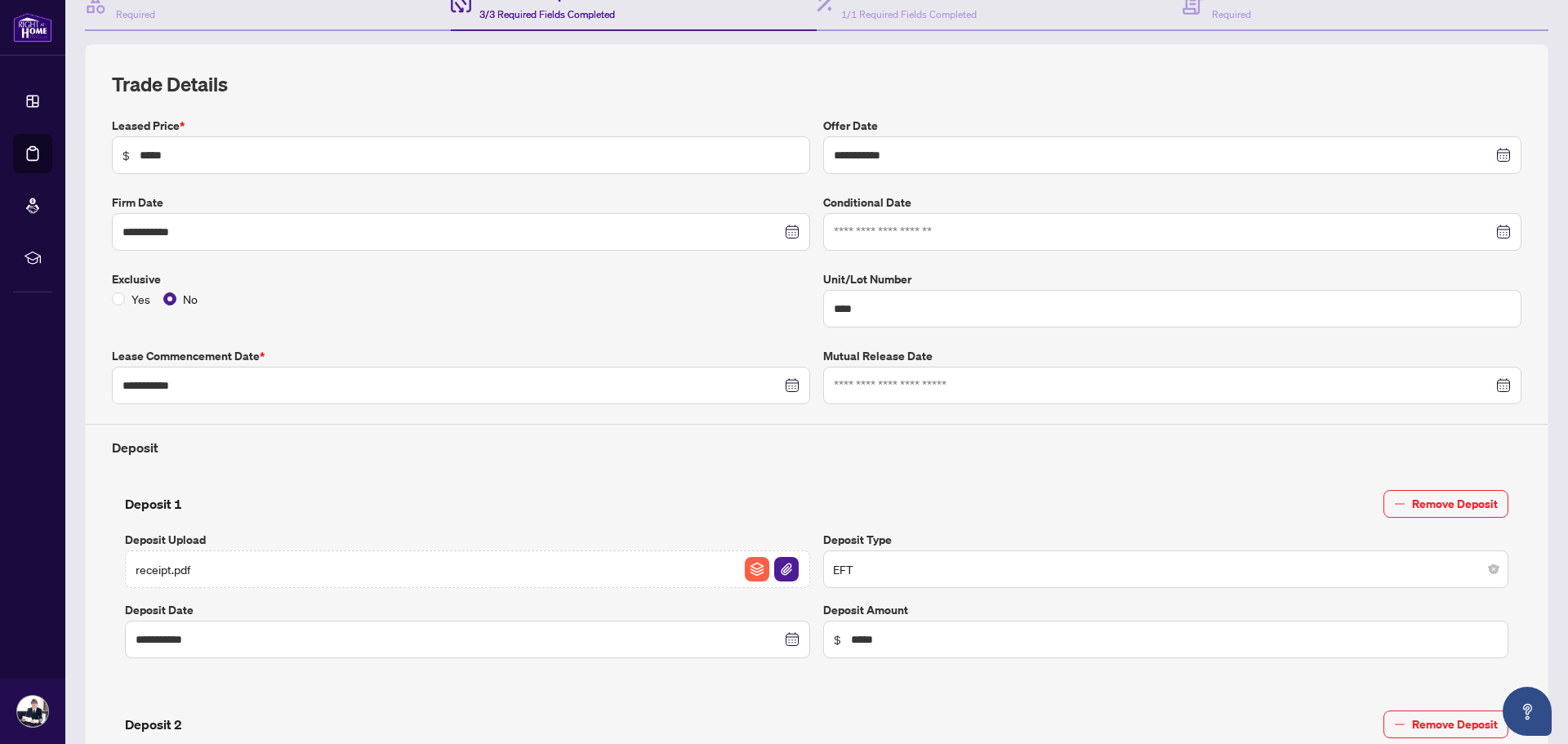
scroll to position [0, 0]
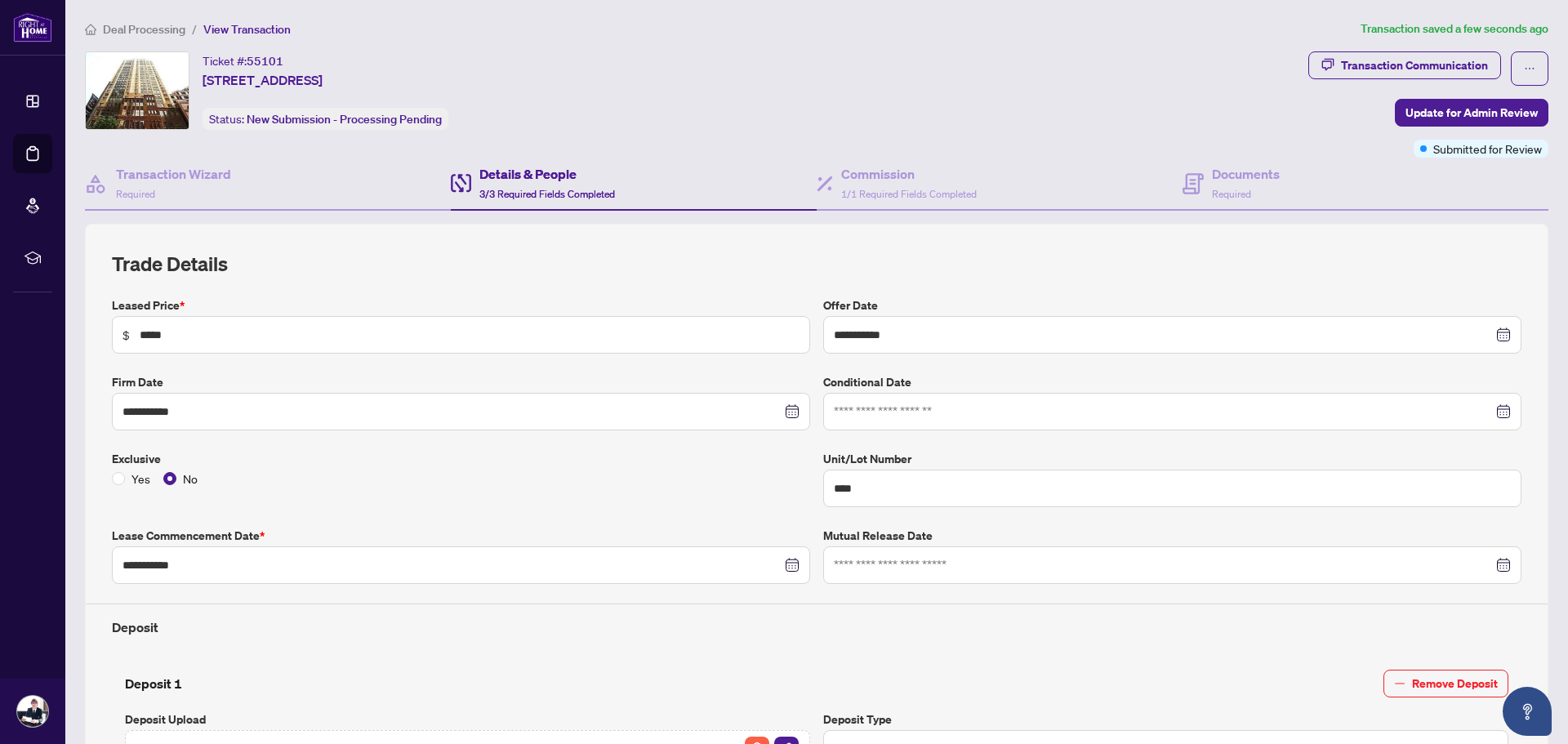
click at [1430, 95] on div "Transaction Communication Update for Admin Review Submitted for Review" at bounding box center [1428, 105] width 241 height 106
click at [1442, 116] on span "Update for Admin Review" at bounding box center [1471, 112] width 132 height 26
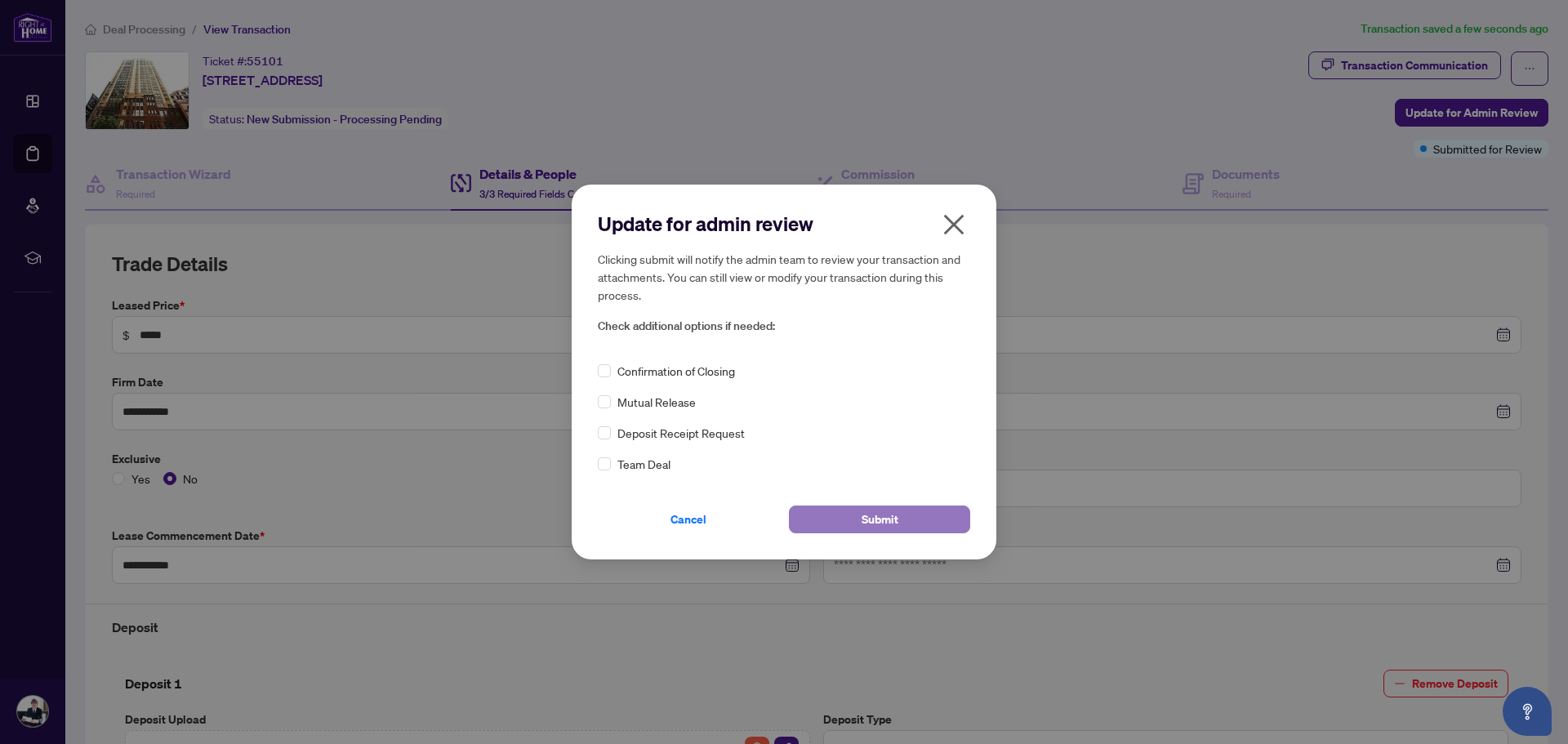
click at [845, 515] on button "Submit" at bounding box center [879, 519] width 181 height 28
